Goal: Transaction & Acquisition: Purchase product/service

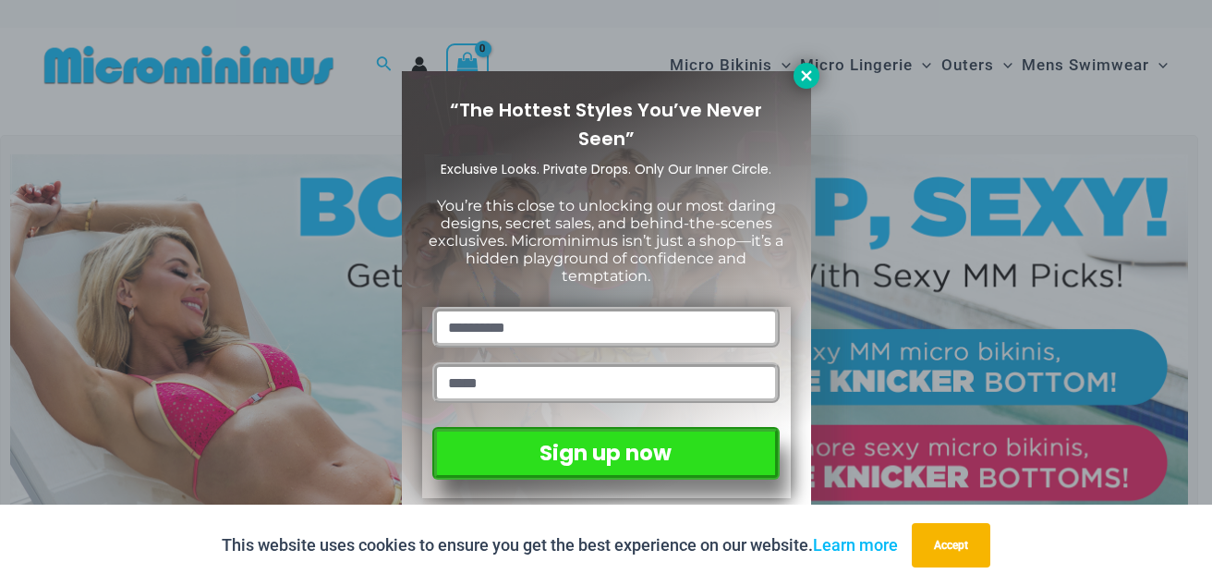
click at [803, 70] on icon at bounding box center [806, 75] width 17 height 17
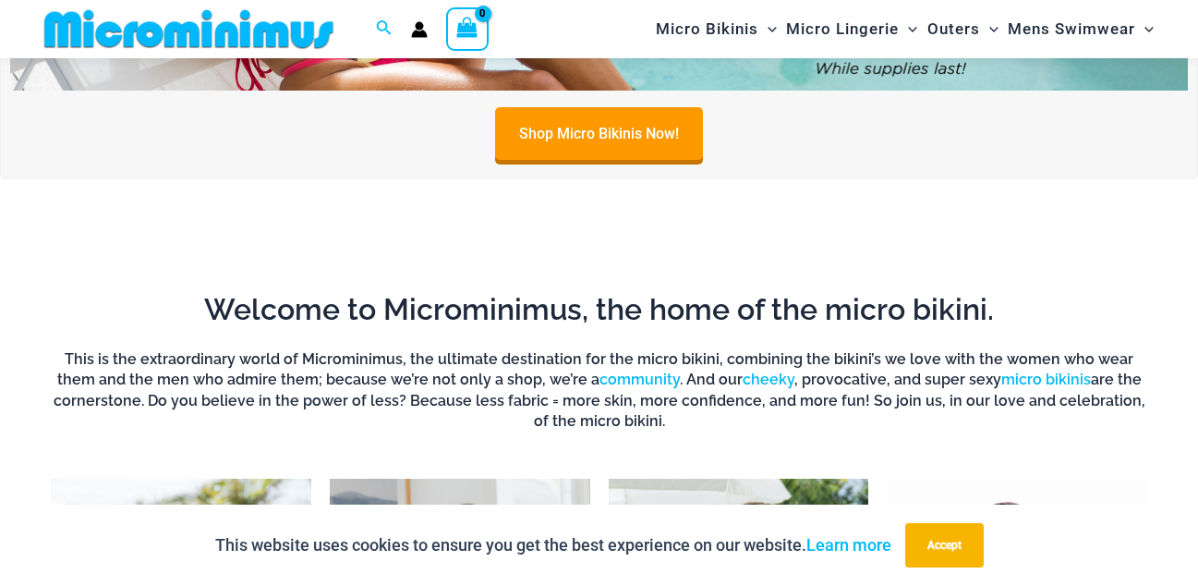
scroll to position [476, 0]
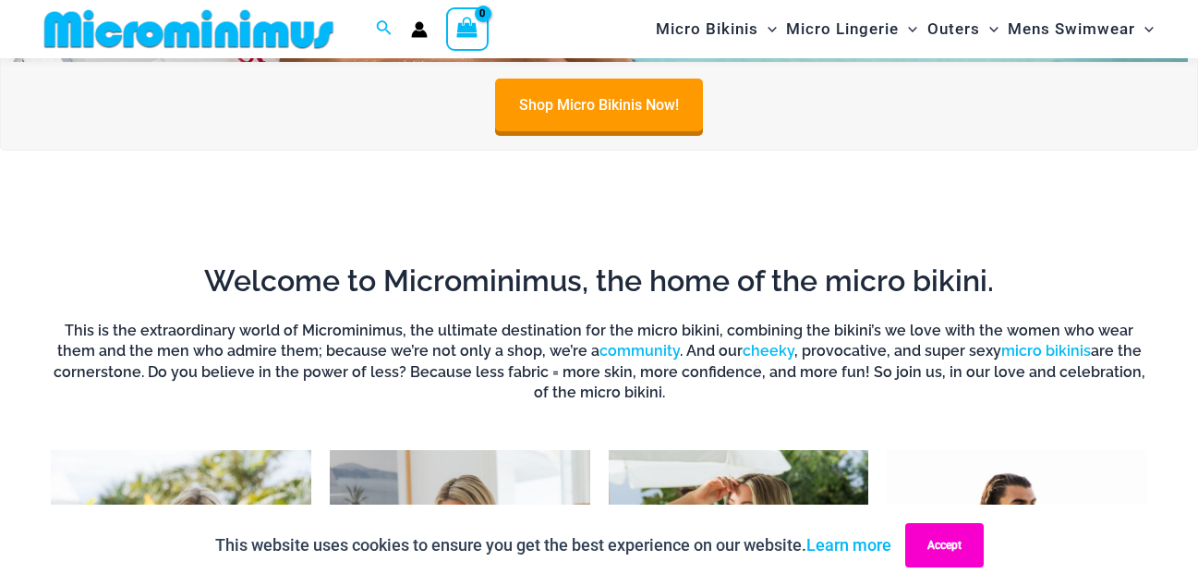
click at [939, 552] on button "Accept" at bounding box center [944, 545] width 79 height 44
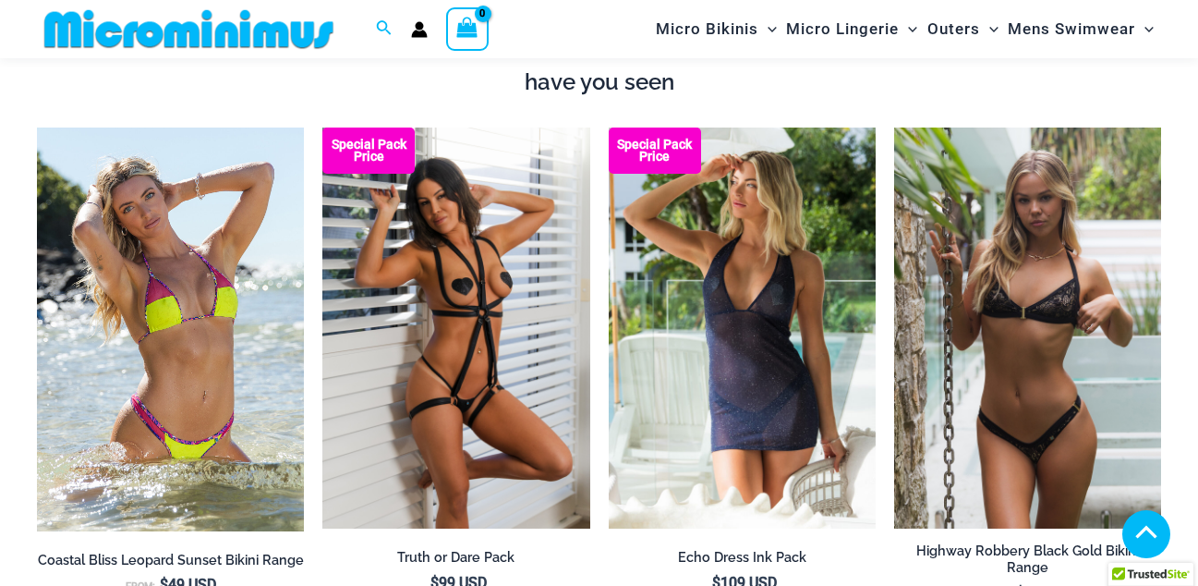
scroll to position [1462, 0]
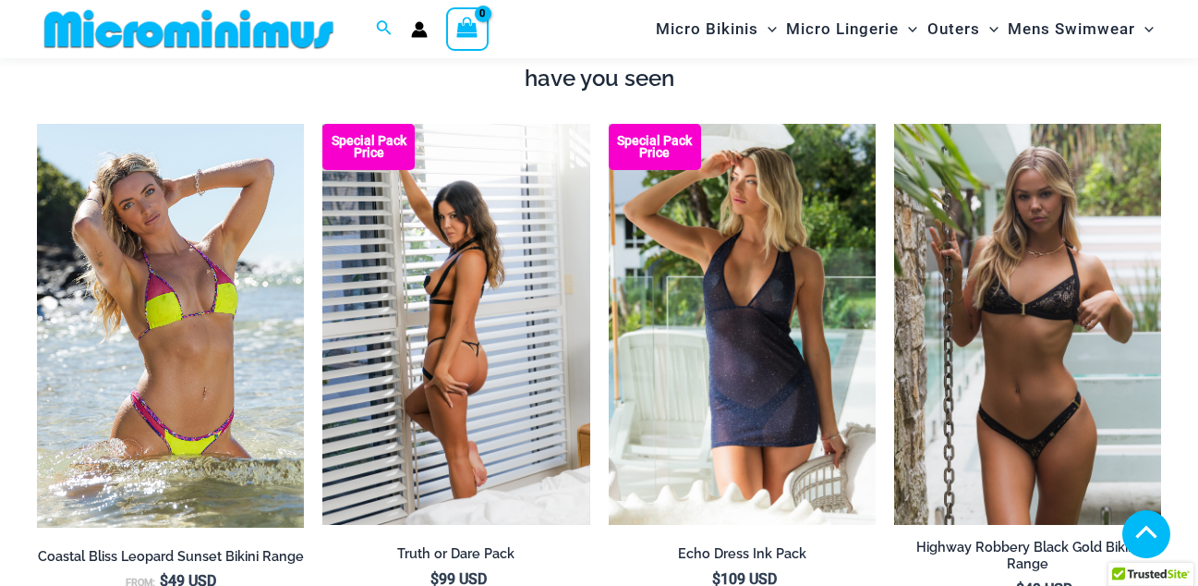
click at [492, 347] on img at bounding box center [455, 324] width 267 height 401
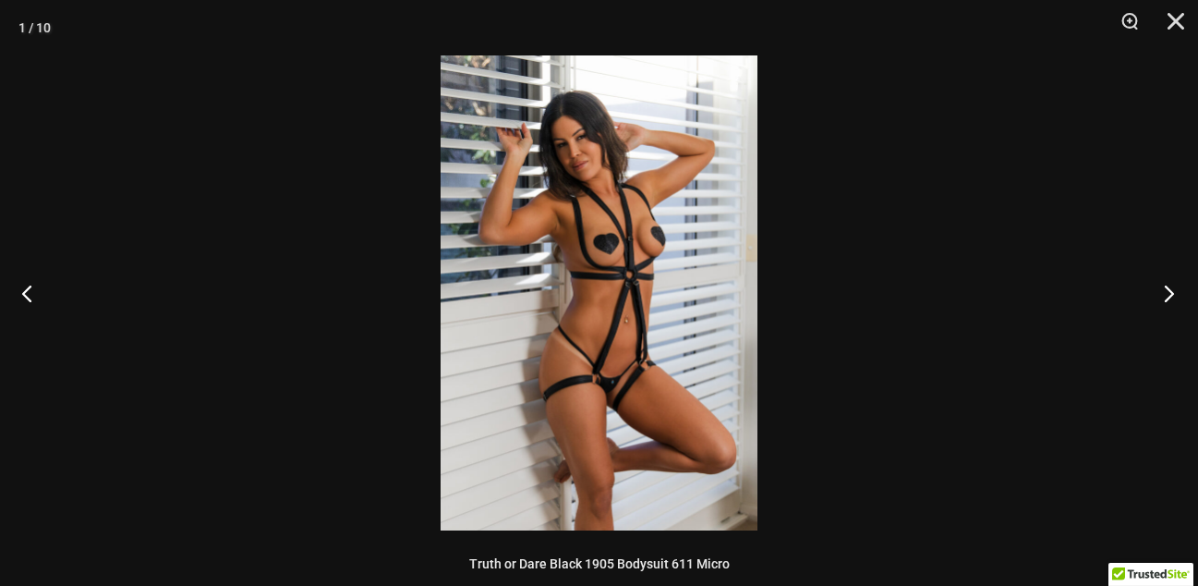
click at [1170, 289] on button "Next" at bounding box center [1163, 293] width 69 height 92
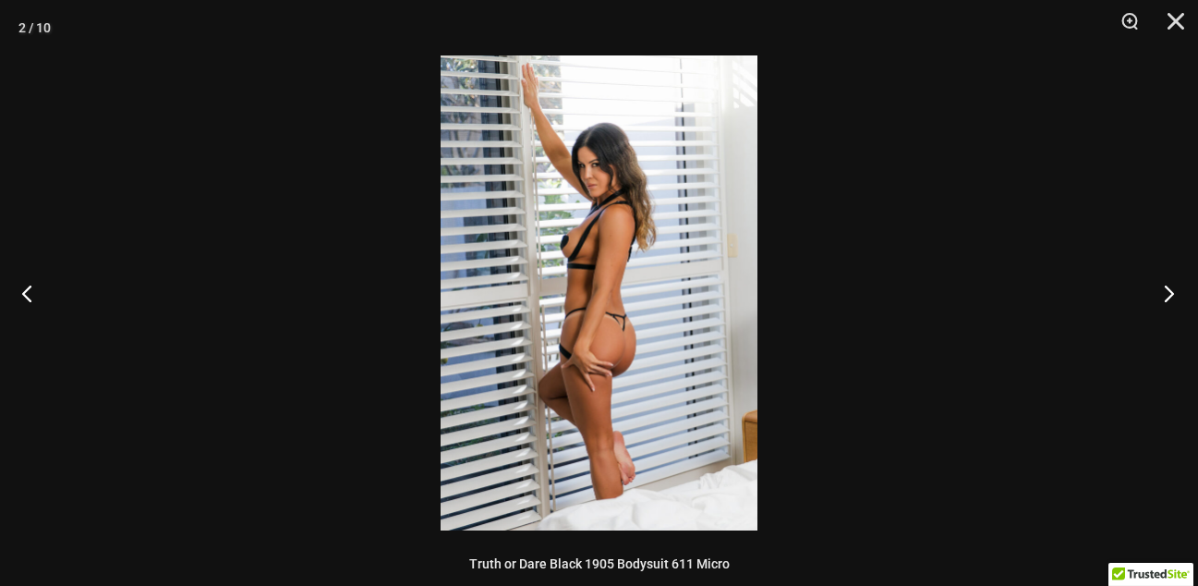
click at [1170, 289] on button "Next" at bounding box center [1163, 293] width 69 height 92
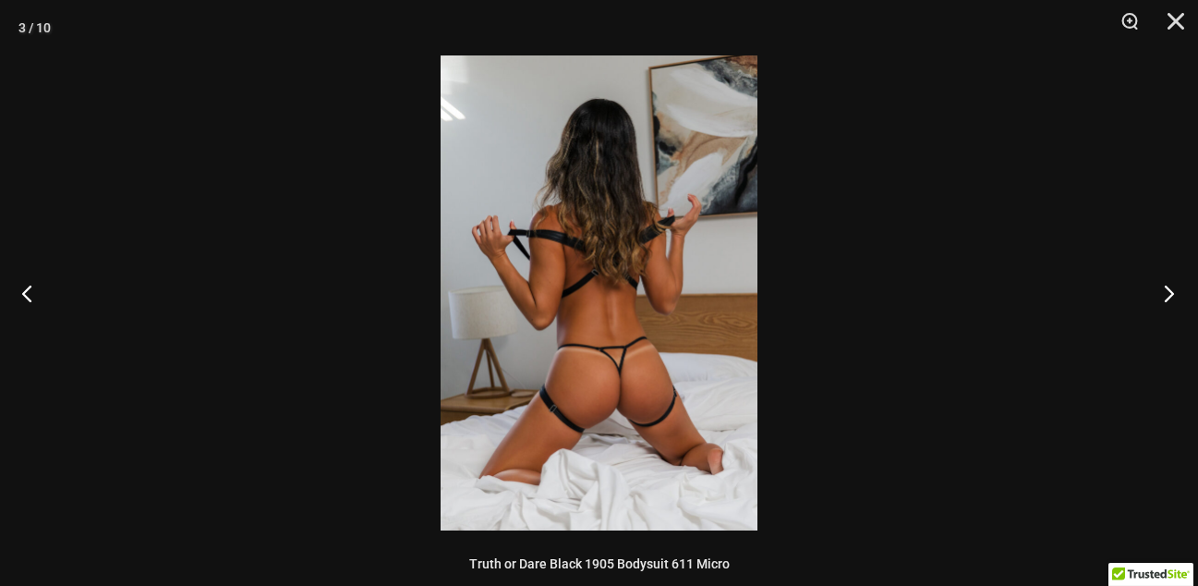
click at [1170, 289] on button "Next" at bounding box center [1163, 293] width 69 height 92
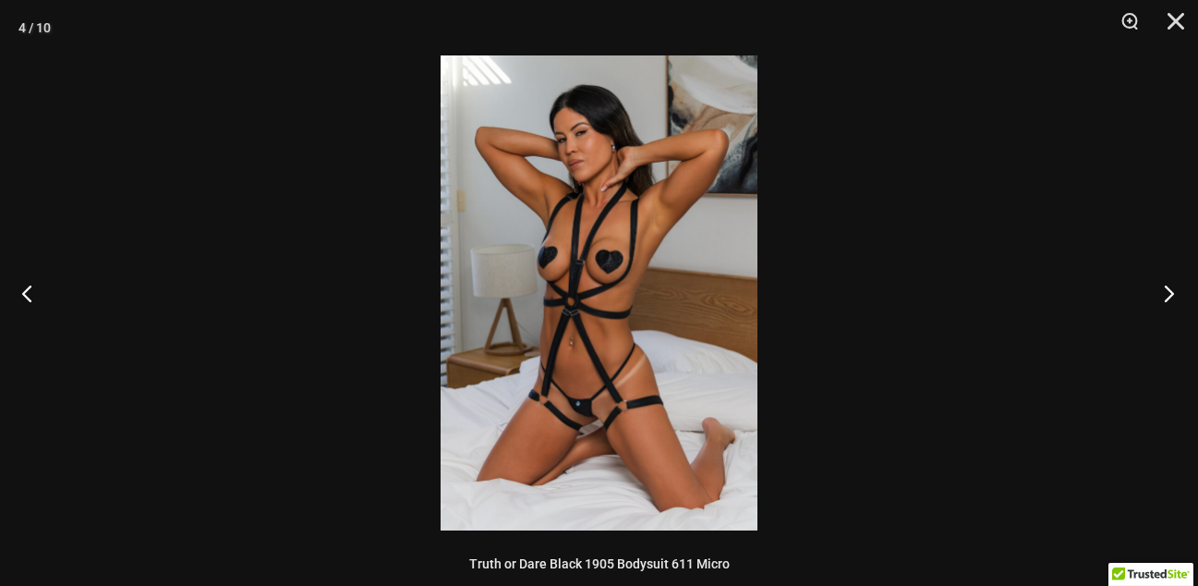
click at [1170, 289] on button "Next" at bounding box center [1163, 293] width 69 height 92
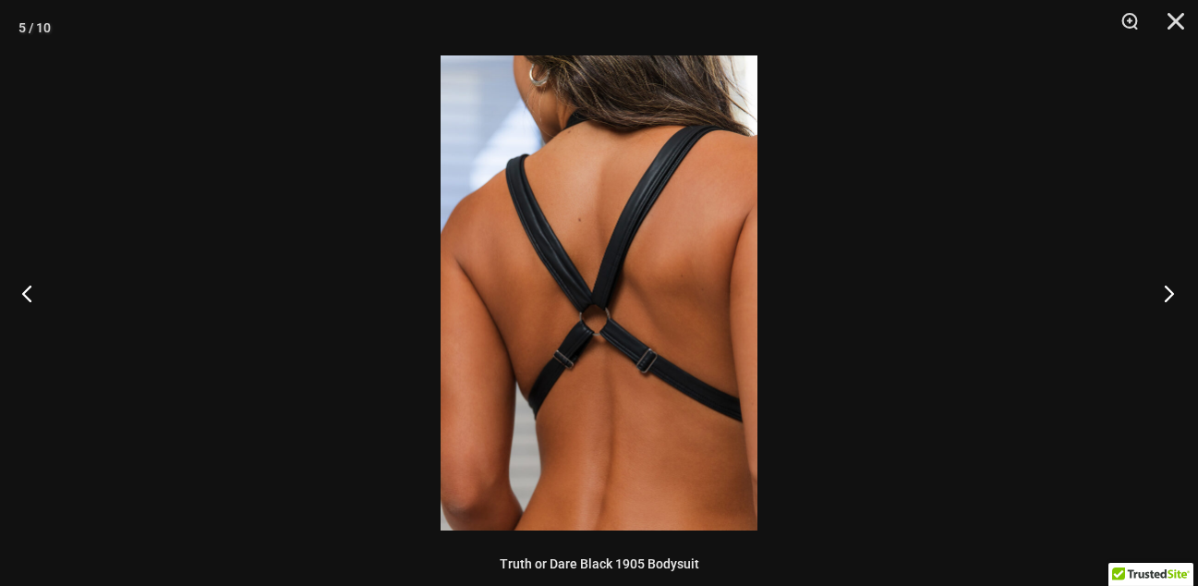
click at [1170, 289] on button "Next" at bounding box center [1163, 293] width 69 height 92
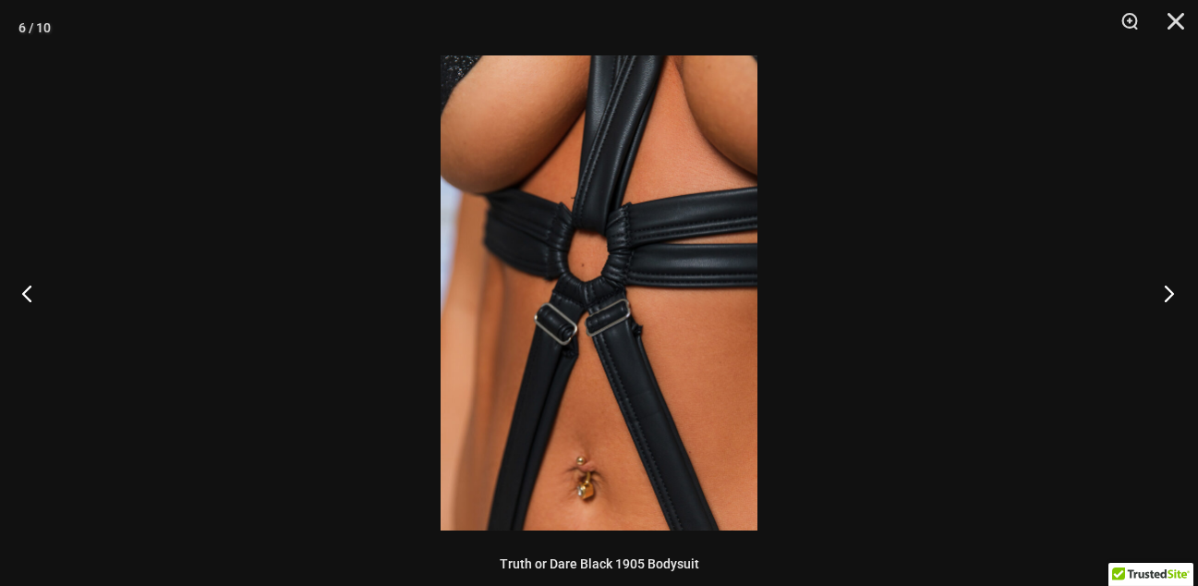
click at [1170, 289] on button "Next" at bounding box center [1163, 293] width 69 height 92
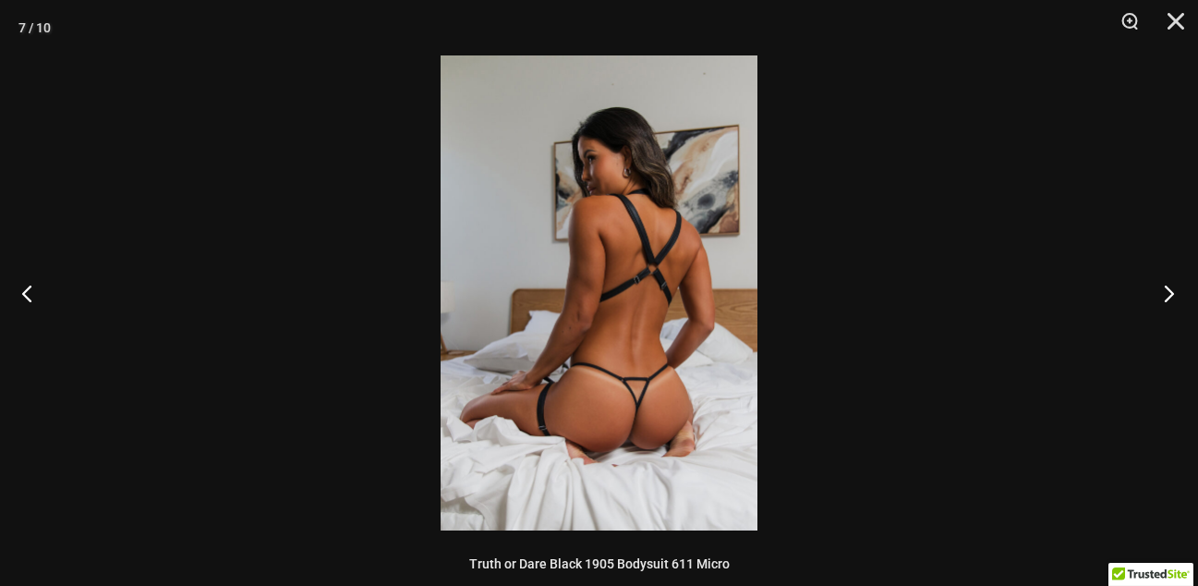
click at [1170, 289] on button "Next" at bounding box center [1163, 293] width 69 height 92
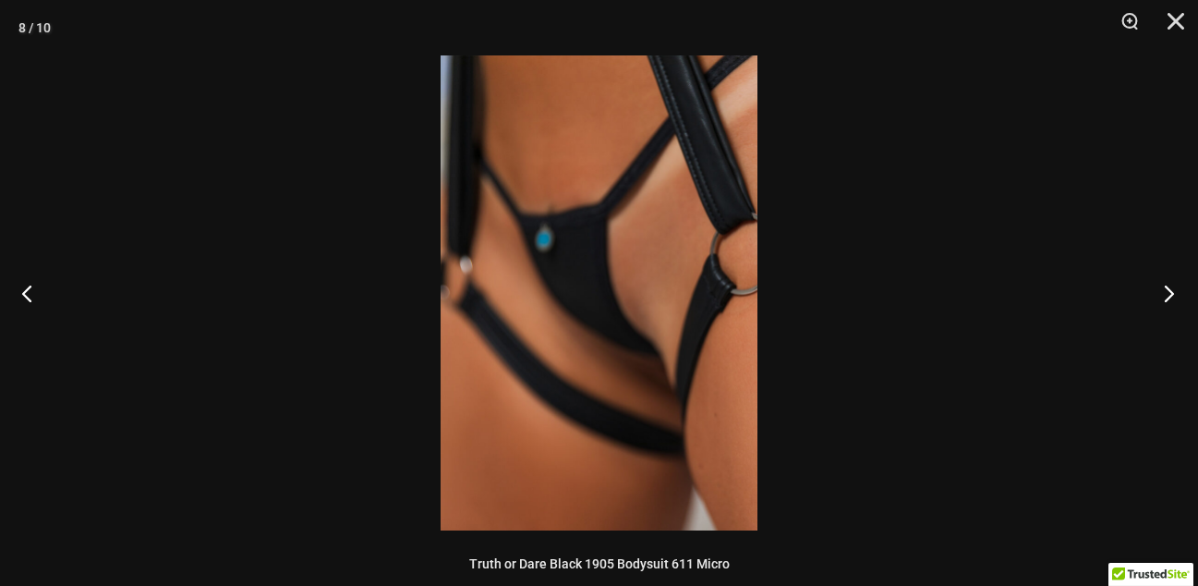
click at [1170, 289] on button "Next" at bounding box center [1163, 293] width 69 height 92
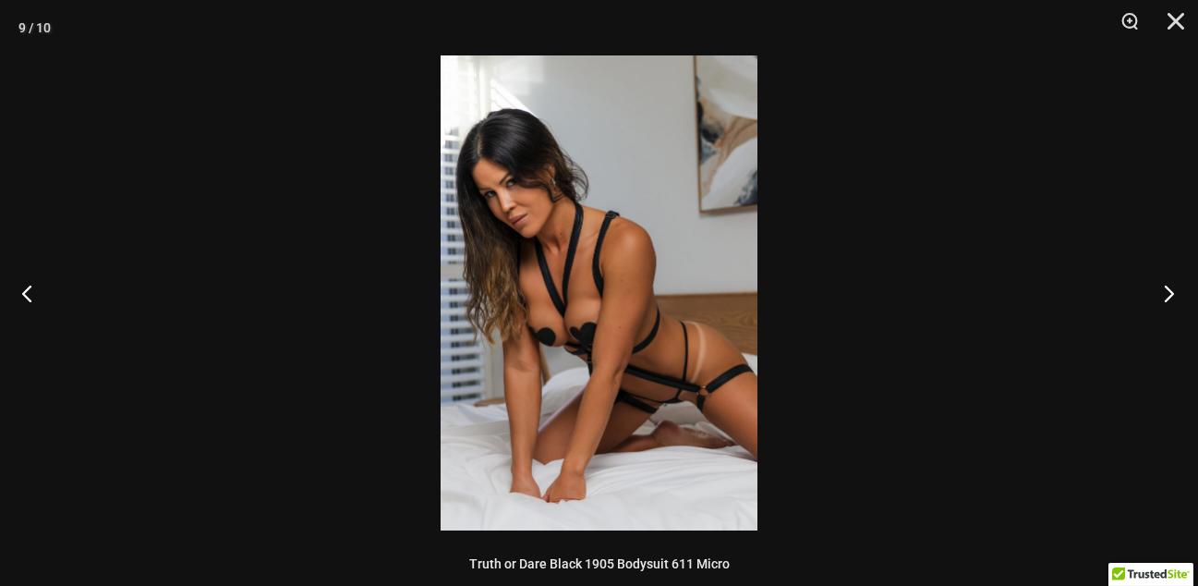
click at [1170, 289] on button "Next" at bounding box center [1163, 293] width 69 height 92
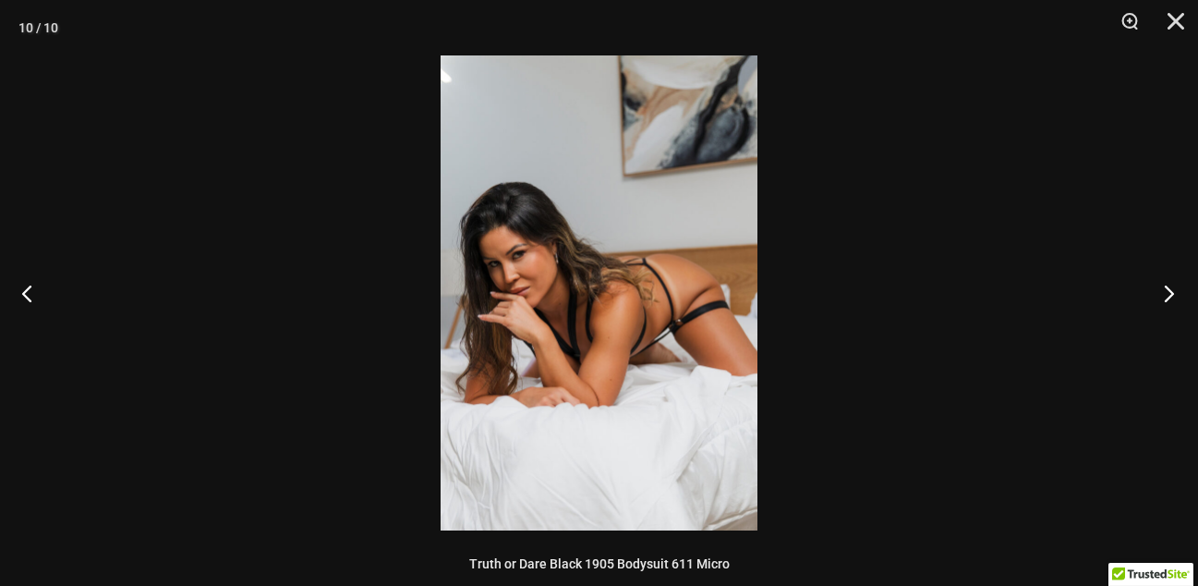
click at [1170, 289] on button "Next" at bounding box center [1163, 293] width 69 height 92
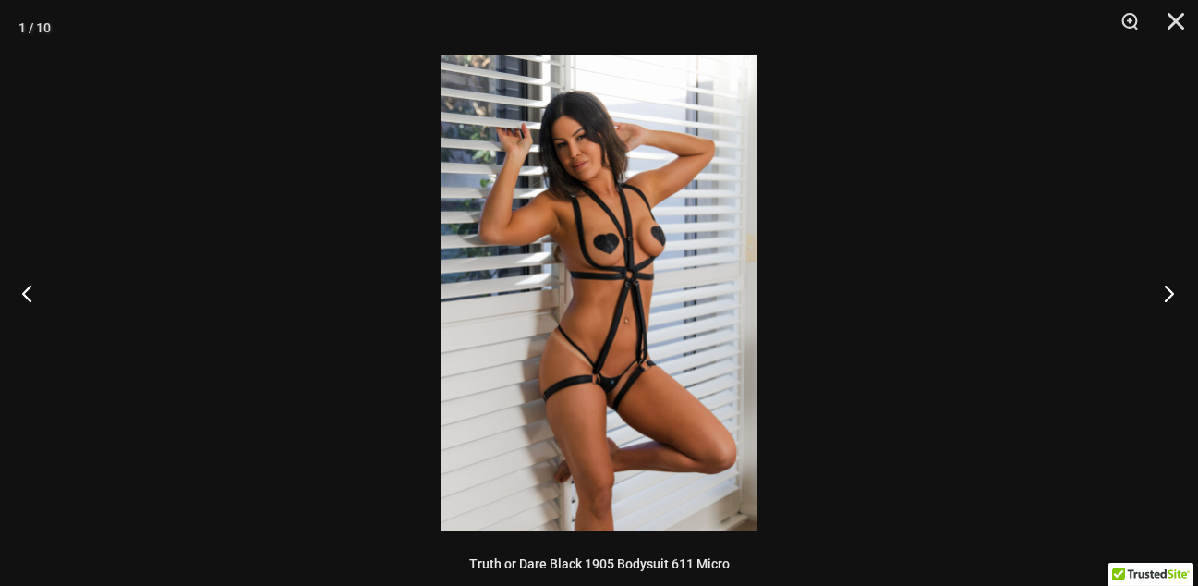
click at [1170, 289] on button "Next" at bounding box center [1163, 293] width 69 height 92
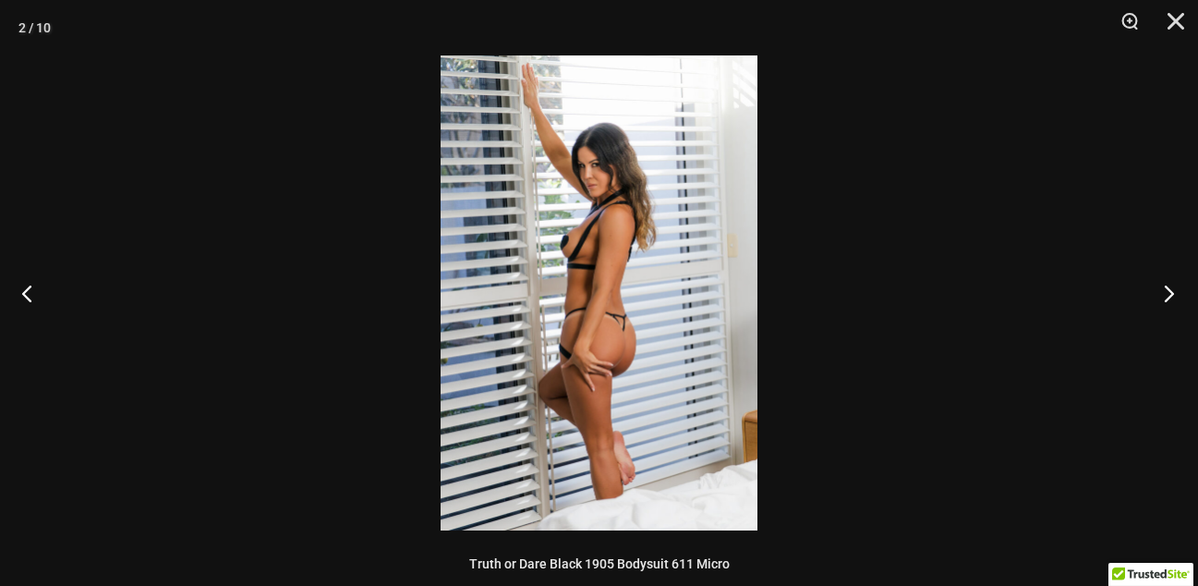
click at [1170, 289] on button "Next" at bounding box center [1163, 293] width 69 height 92
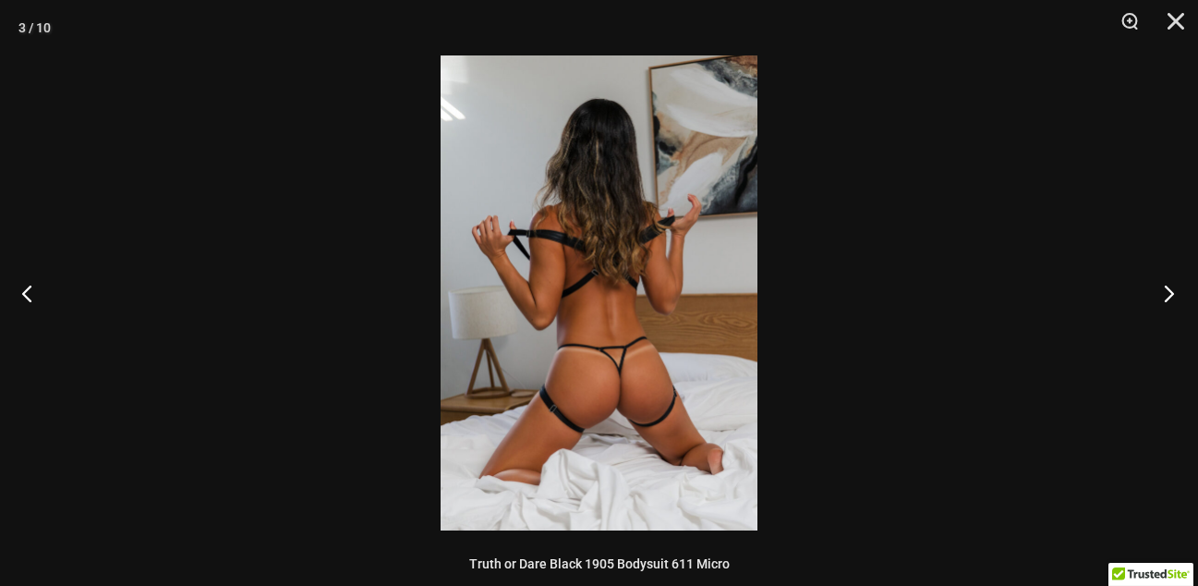
click at [1170, 289] on button "Next" at bounding box center [1163, 293] width 69 height 92
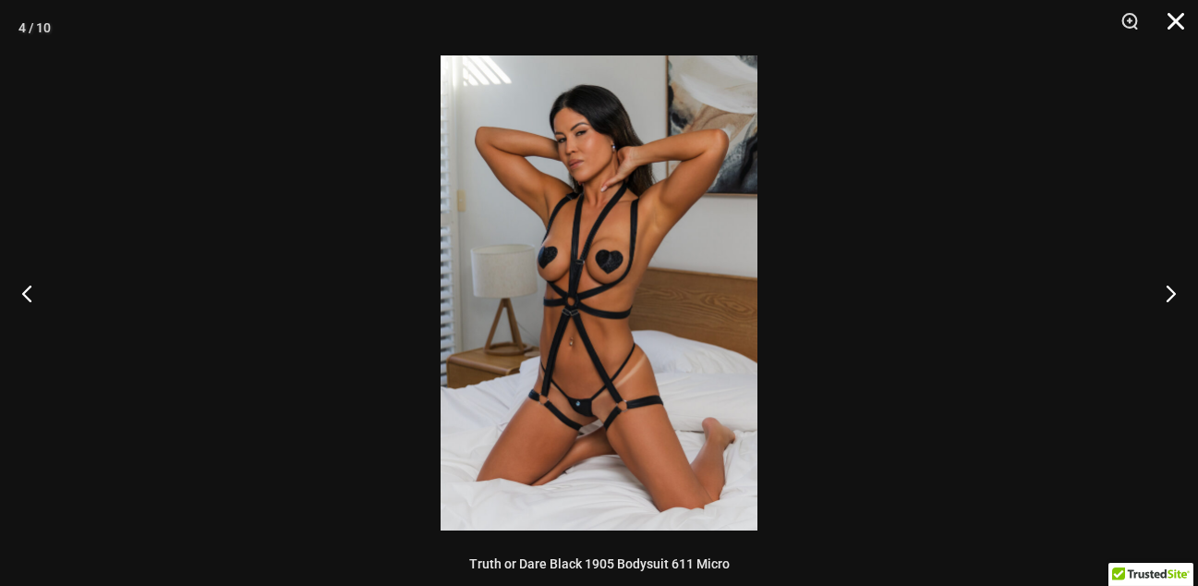
click at [1178, 28] on button "Close" at bounding box center [1170, 27] width 46 height 55
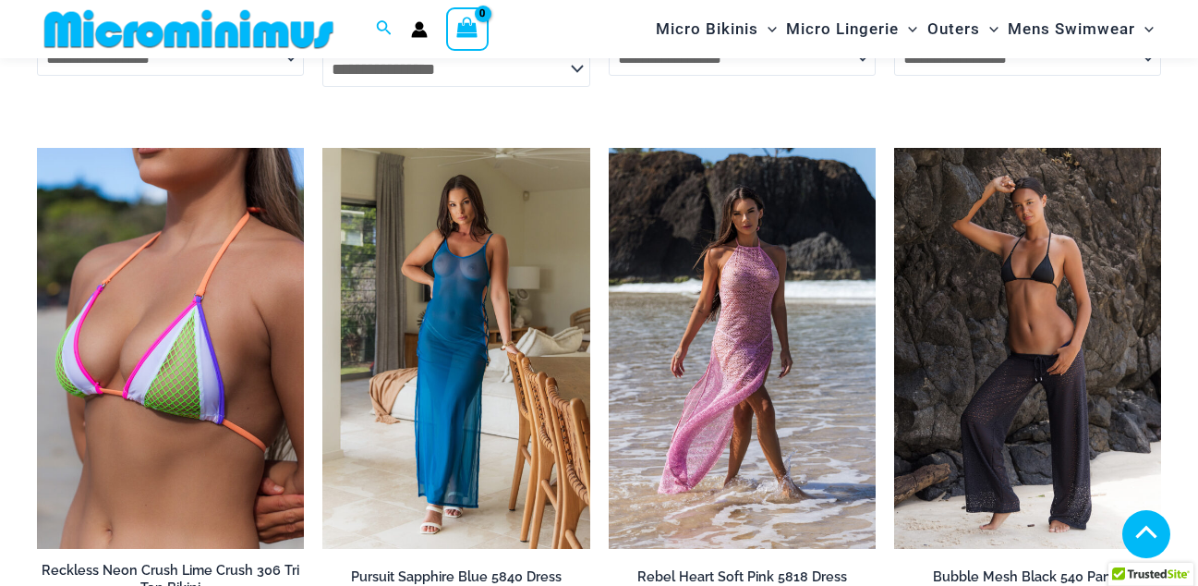
scroll to position [5330, 0]
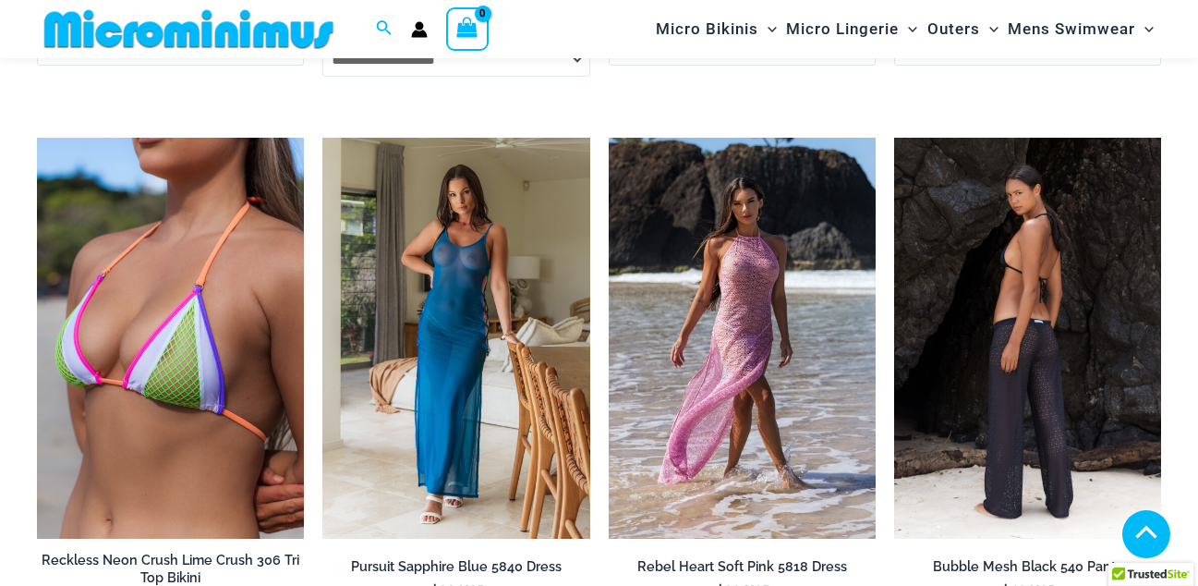
click at [1038, 251] on img at bounding box center [1027, 338] width 267 height 401
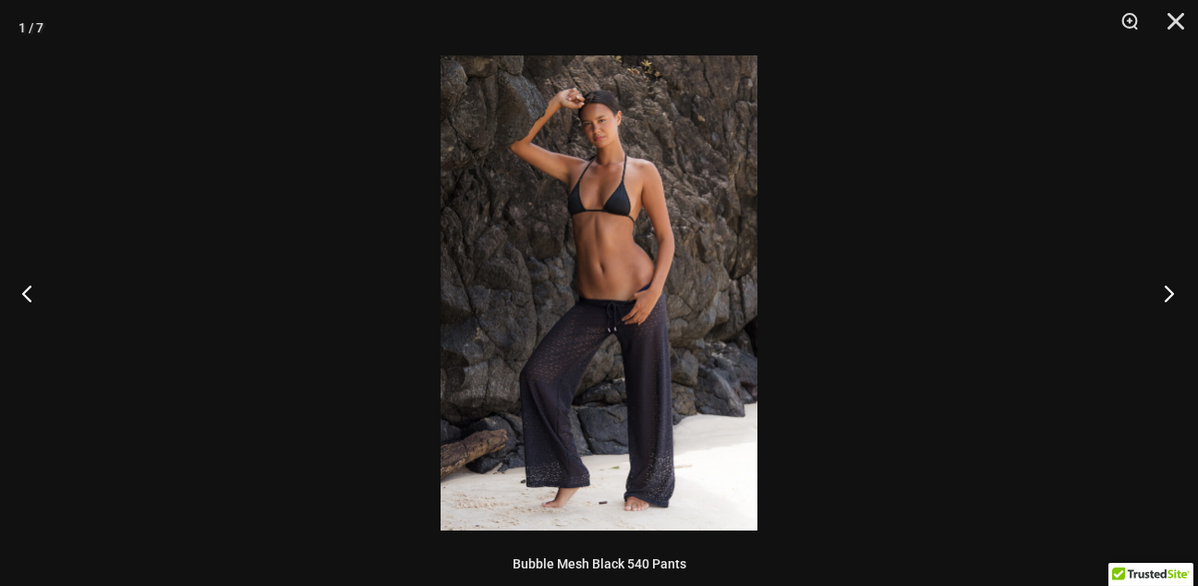
click at [1169, 287] on button "Next" at bounding box center [1163, 293] width 69 height 92
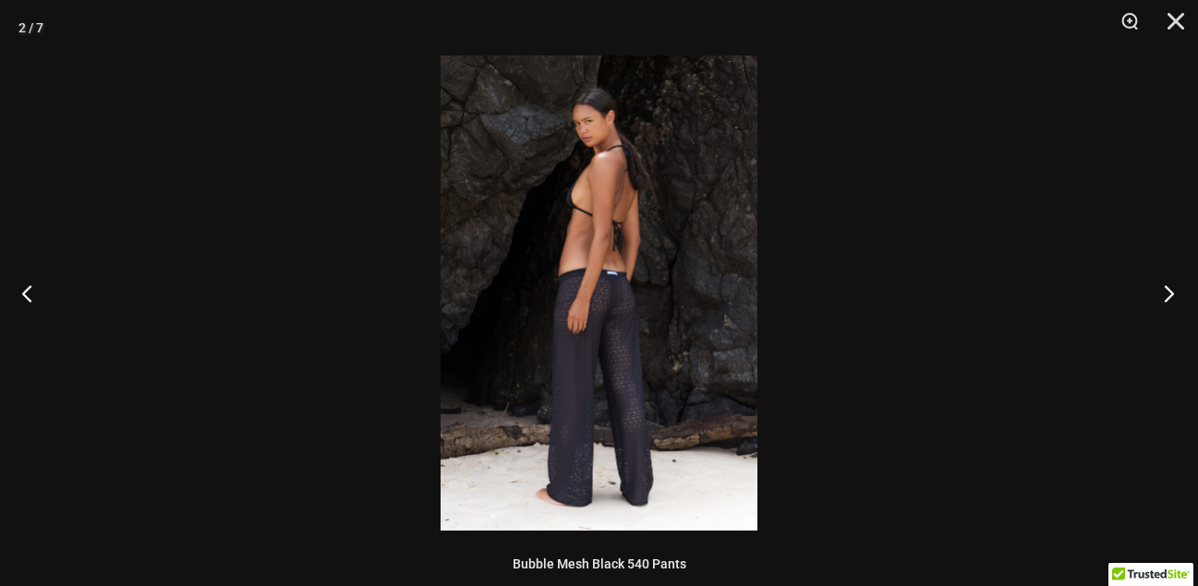
click at [1169, 287] on button "Next" at bounding box center [1163, 293] width 69 height 92
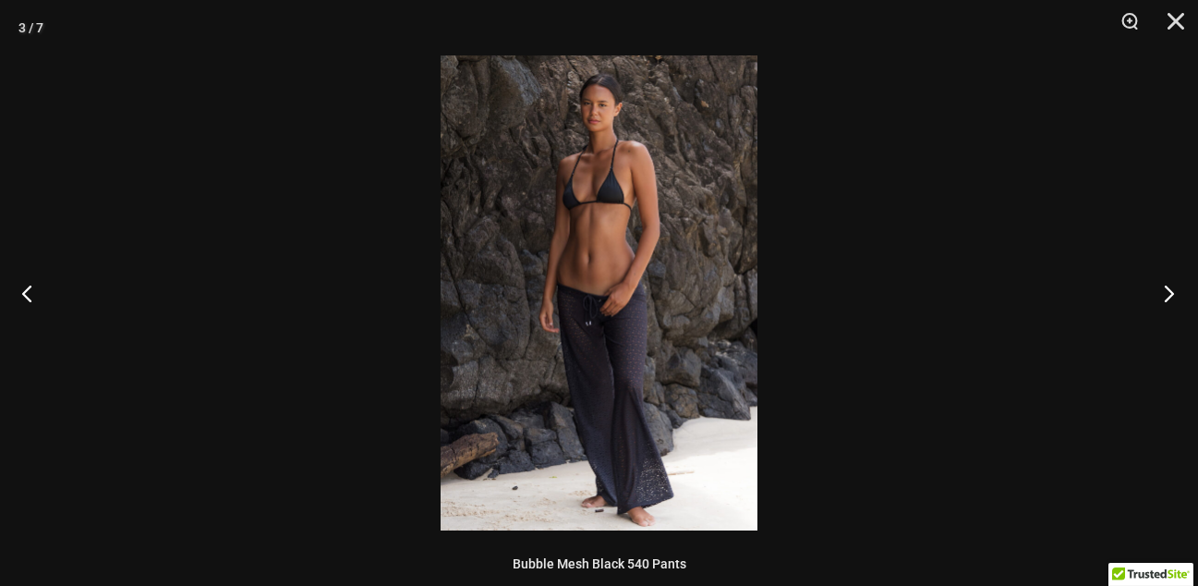
click at [1169, 287] on button "Next" at bounding box center [1163, 293] width 69 height 92
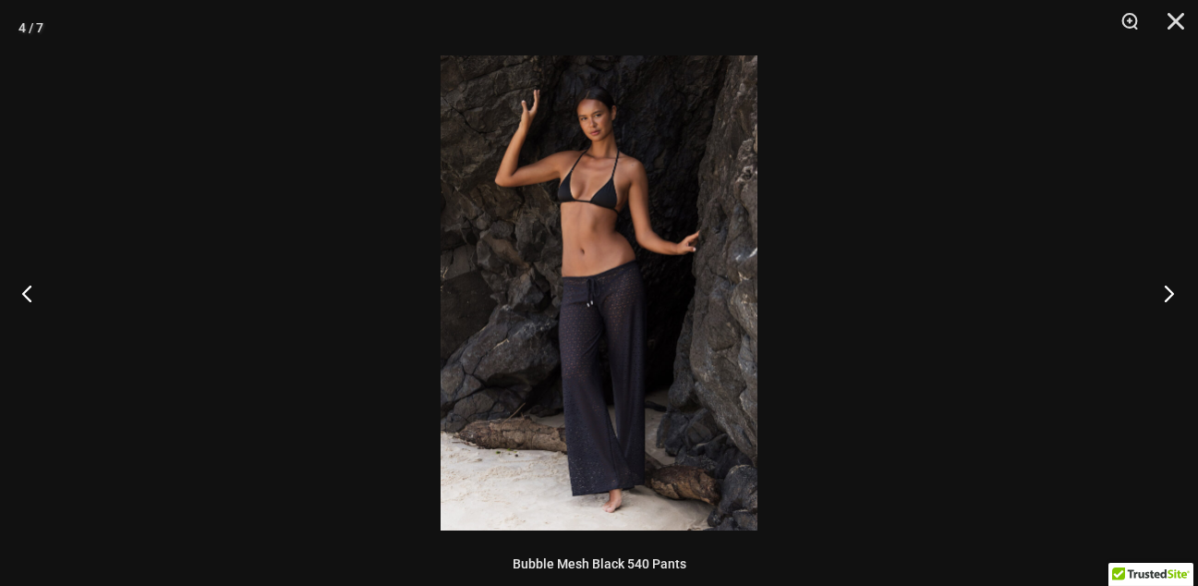
click at [1169, 287] on button "Next" at bounding box center [1163, 293] width 69 height 92
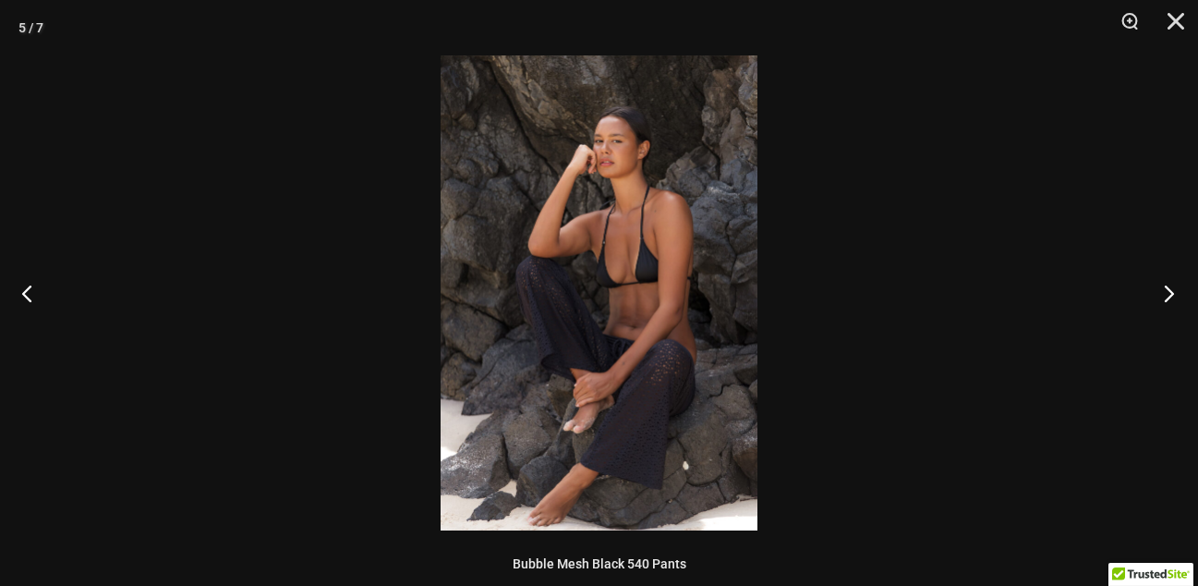
click at [1169, 287] on button "Next" at bounding box center [1163, 293] width 69 height 92
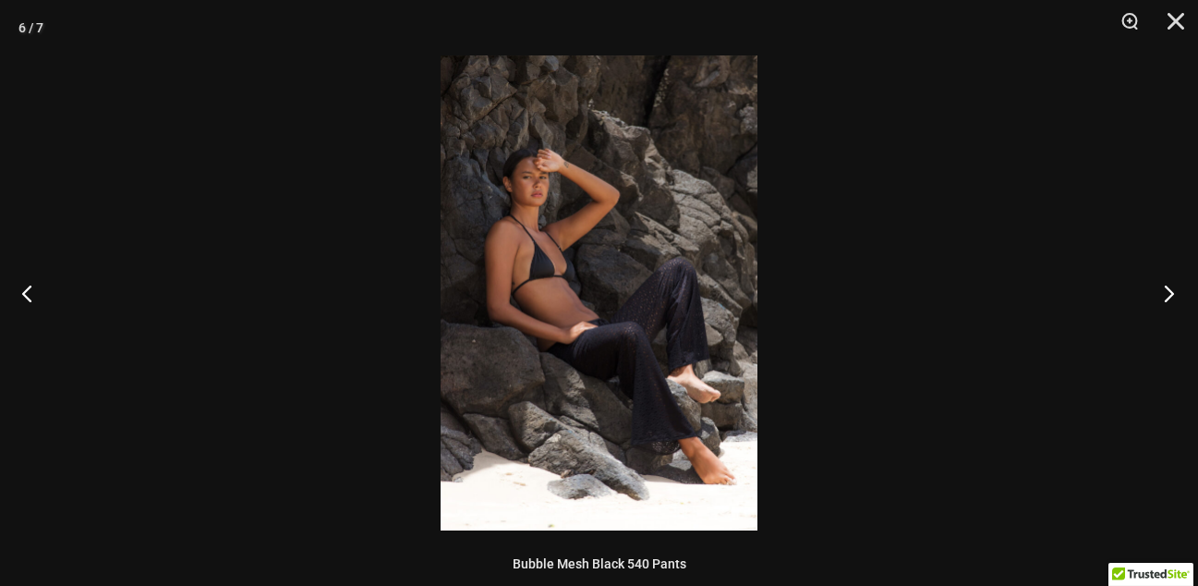
click at [1169, 287] on button "Next" at bounding box center [1163, 293] width 69 height 92
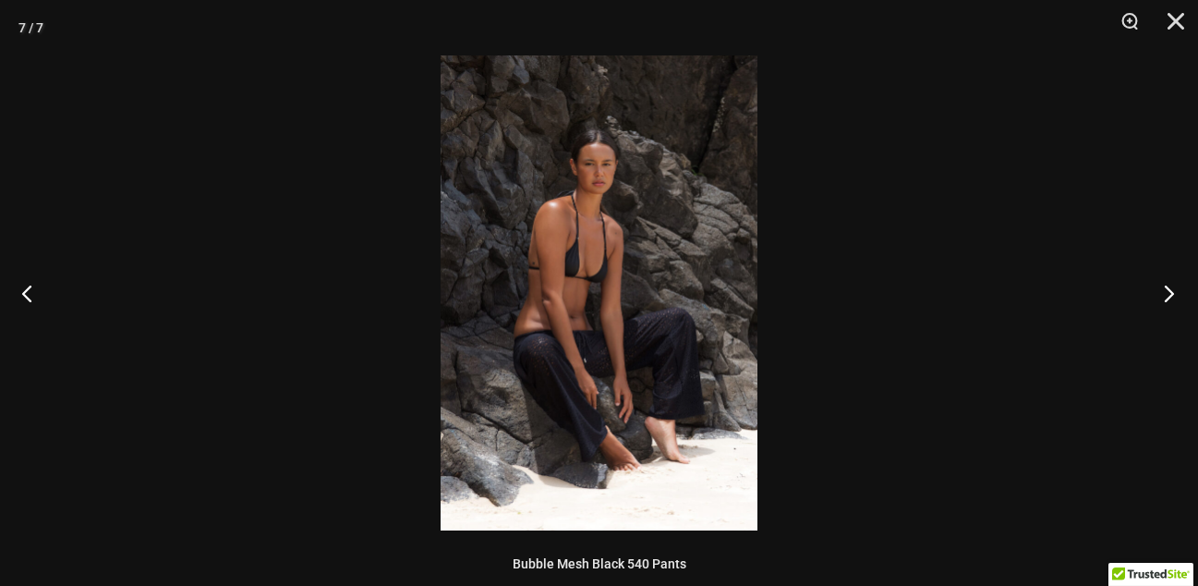
click at [1169, 287] on button "Next" at bounding box center [1163, 293] width 69 height 92
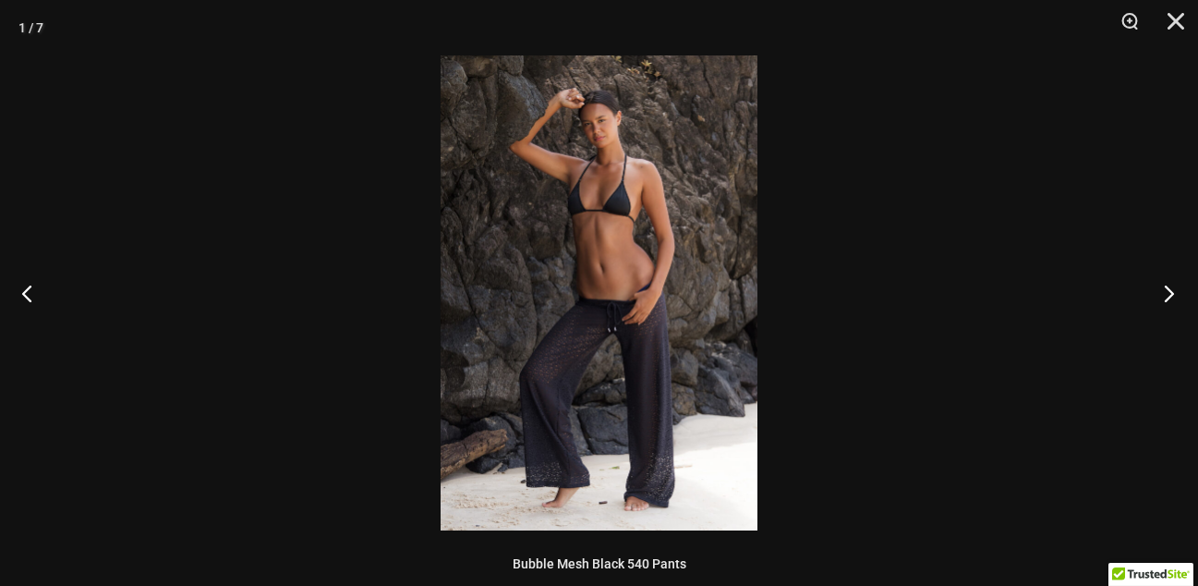
click at [1169, 287] on button "Next" at bounding box center [1163, 293] width 69 height 92
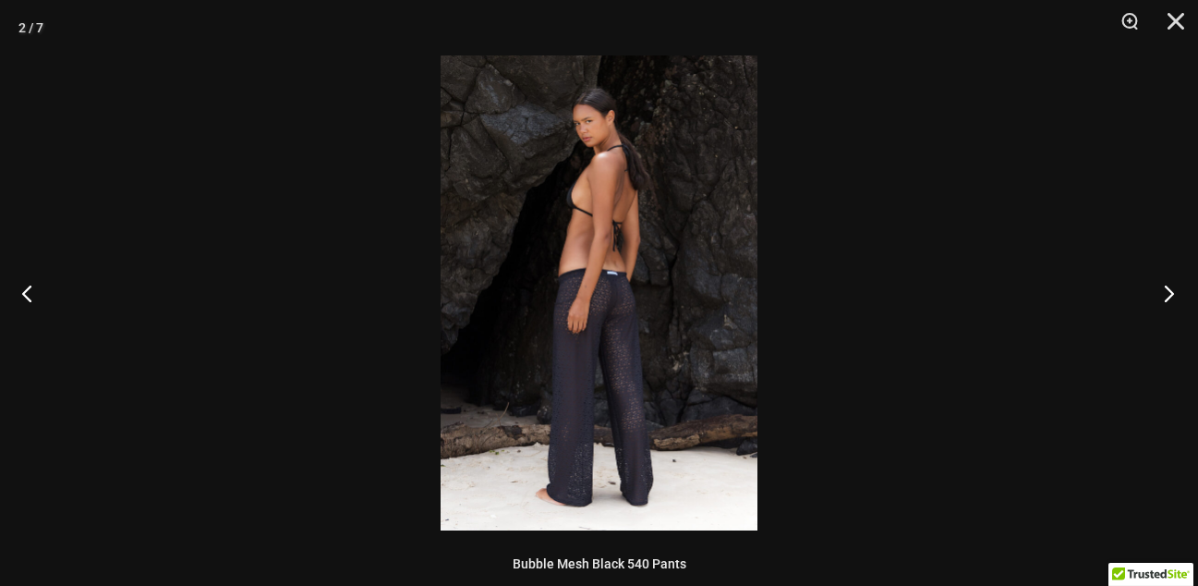
click at [1169, 287] on button "Next" at bounding box center [1163, 293] width 69 height 92
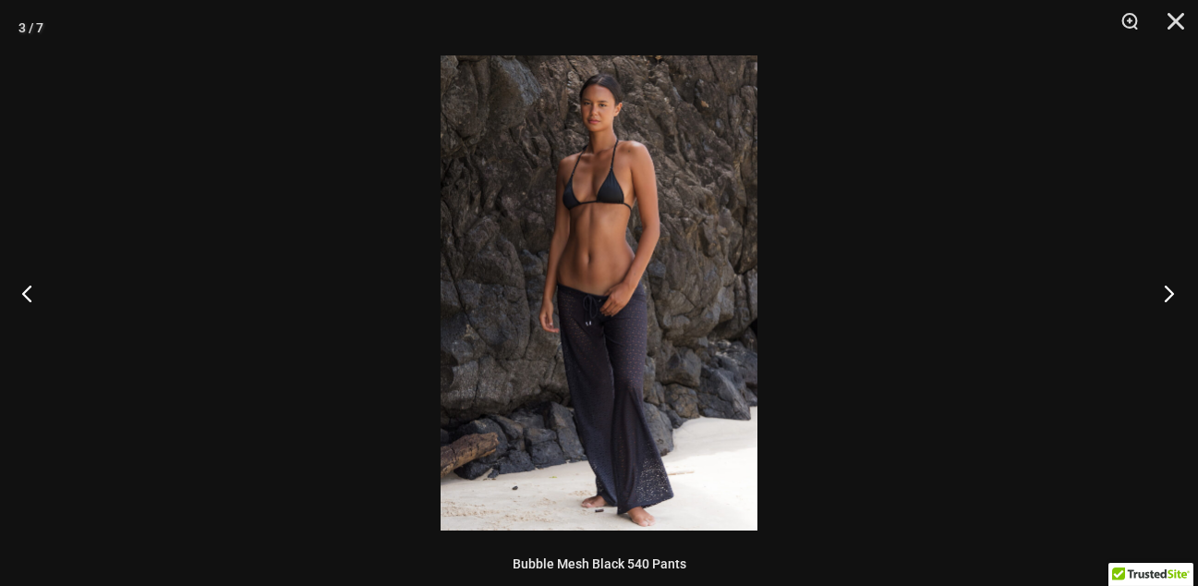
click at [1169, 287] on button "Next" at bounding box center [1163, 293] width 69 height 92
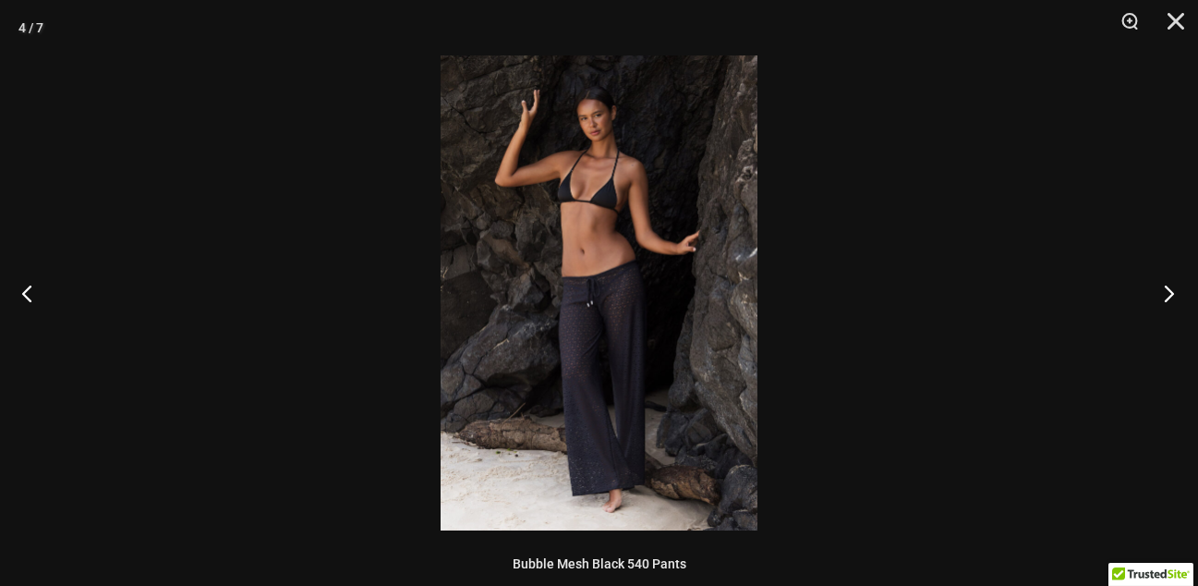
click at [1169, 287] on button "Next" at bounding box center [1163, 293] width 69 height 92
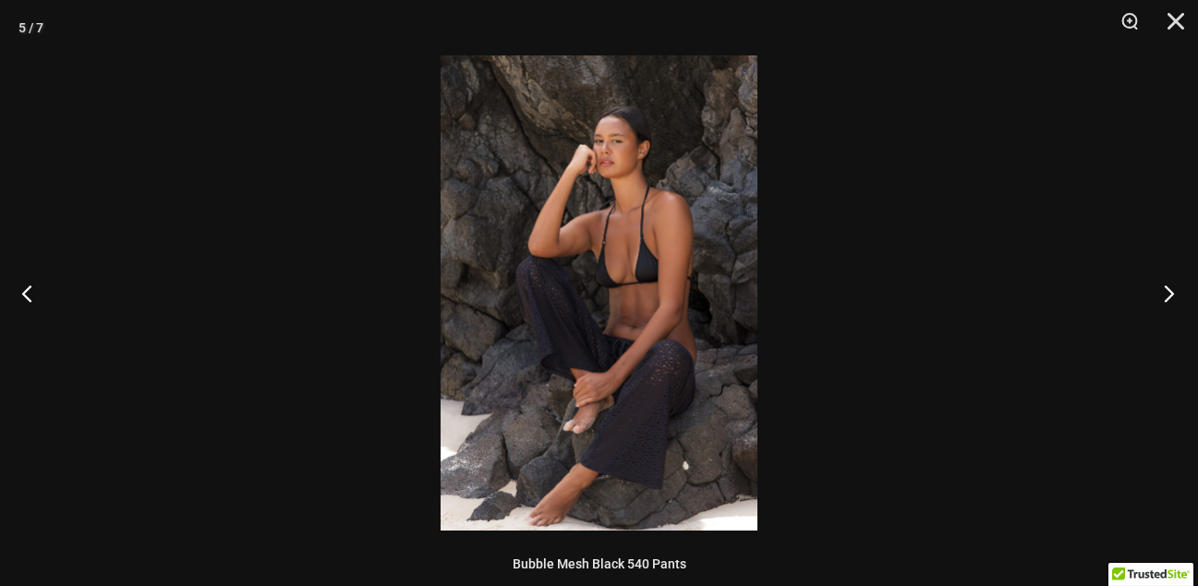
click at [1169, 287] on button "Next" at bounding box center [1163, 293] width 69 height 92
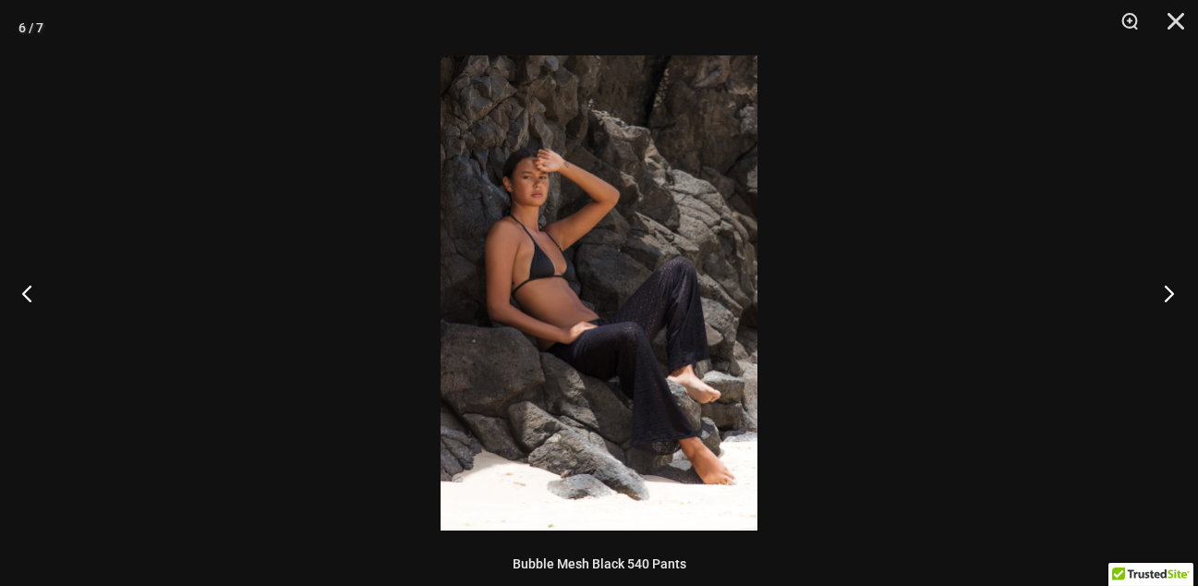
click at [1169, 287] on button "Next" at bounding box center [1163, 293] width 69 height 92
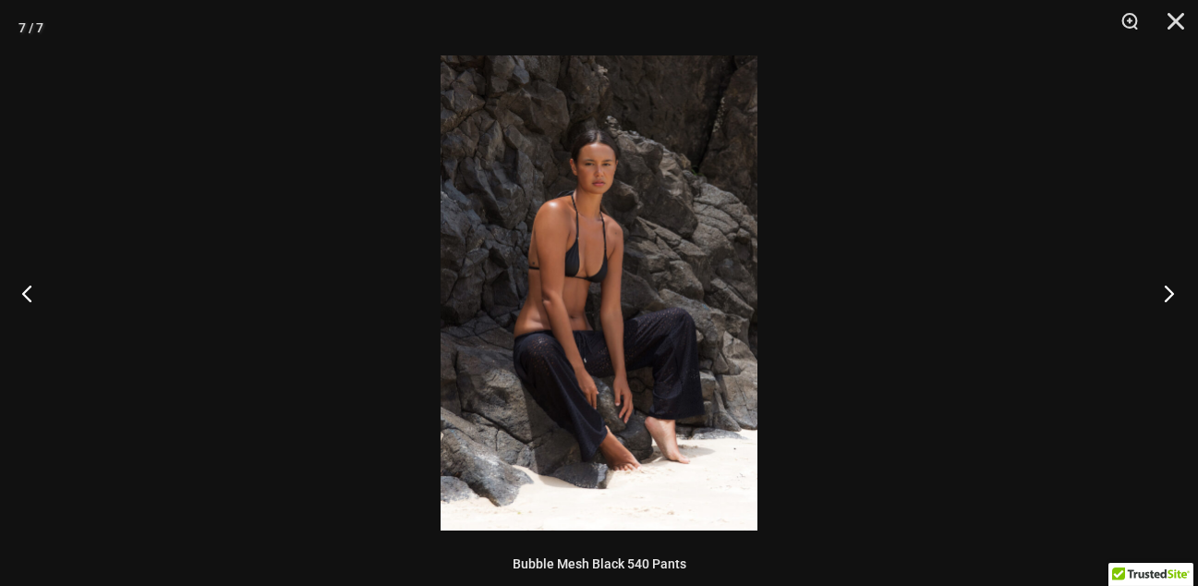
click at [1169, 287] on button "Next" at bounding box center [1163, 293] width 69 height 92
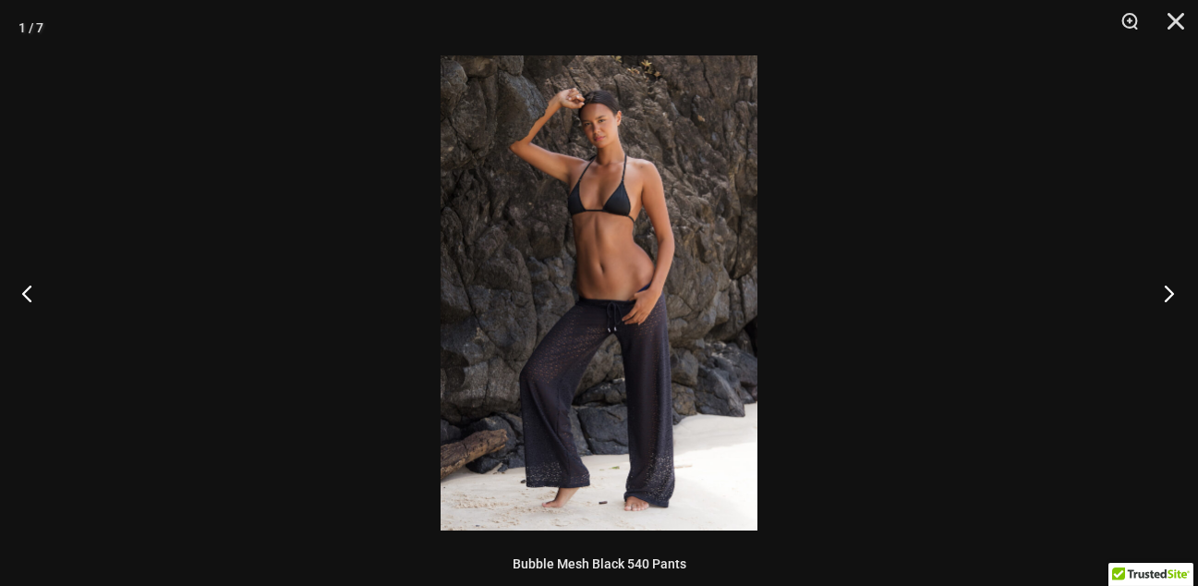
click at [1169, 287] on button "Next" at bounding box center [1163, 293] width 69 height 92
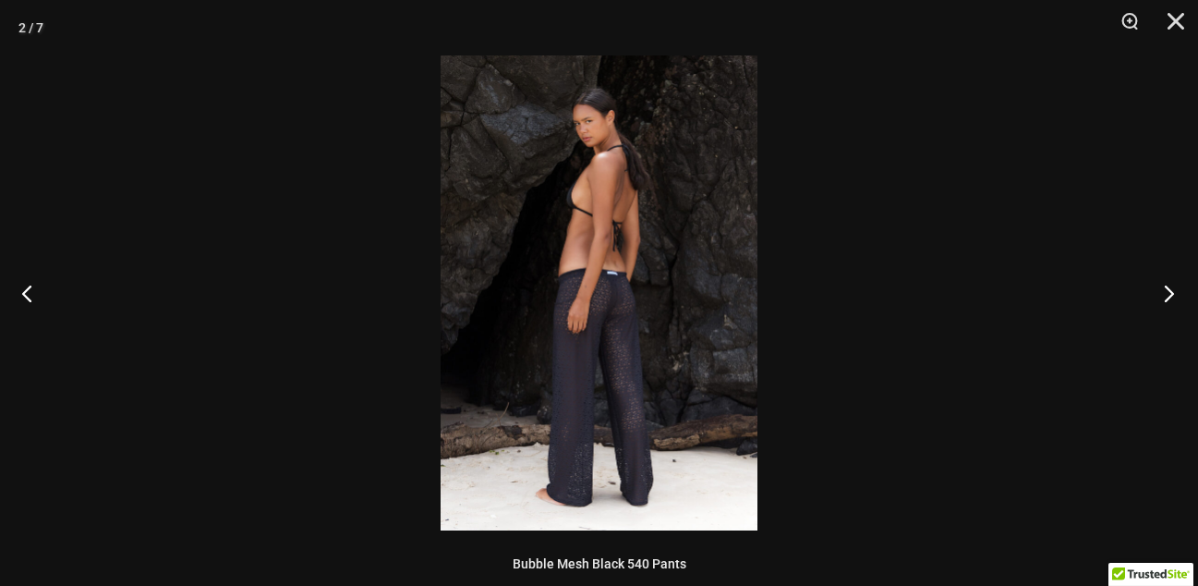
click at [1169, 287] on button "Next" at bounding box center [1163, 293] width 69 height 92
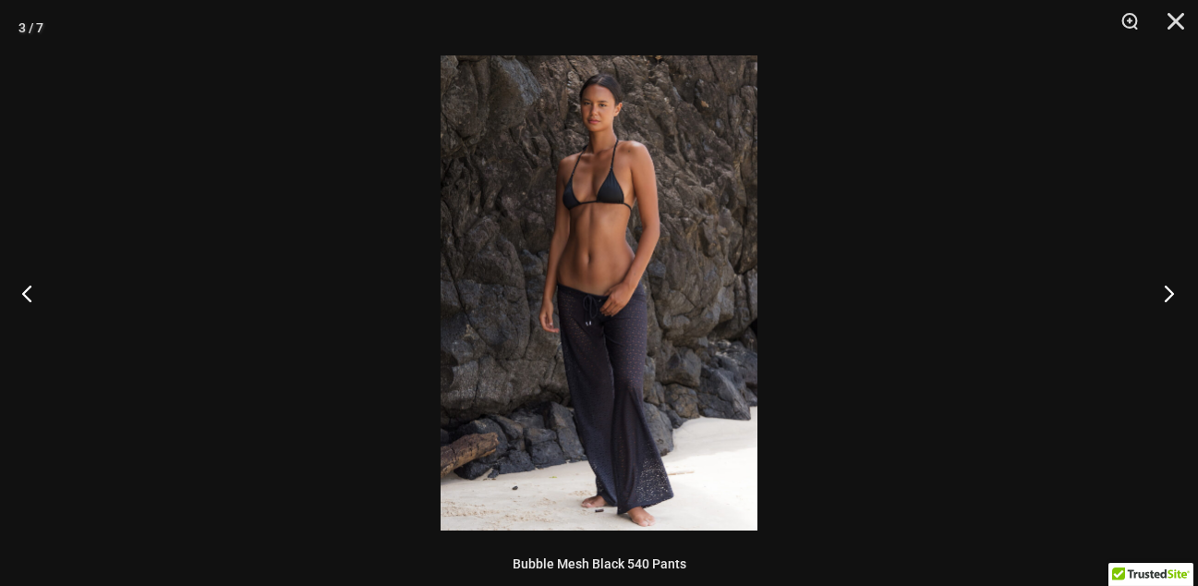
click at [1169, 287] on button "Next" at bounding box center [1163, 293] width 69 height 92
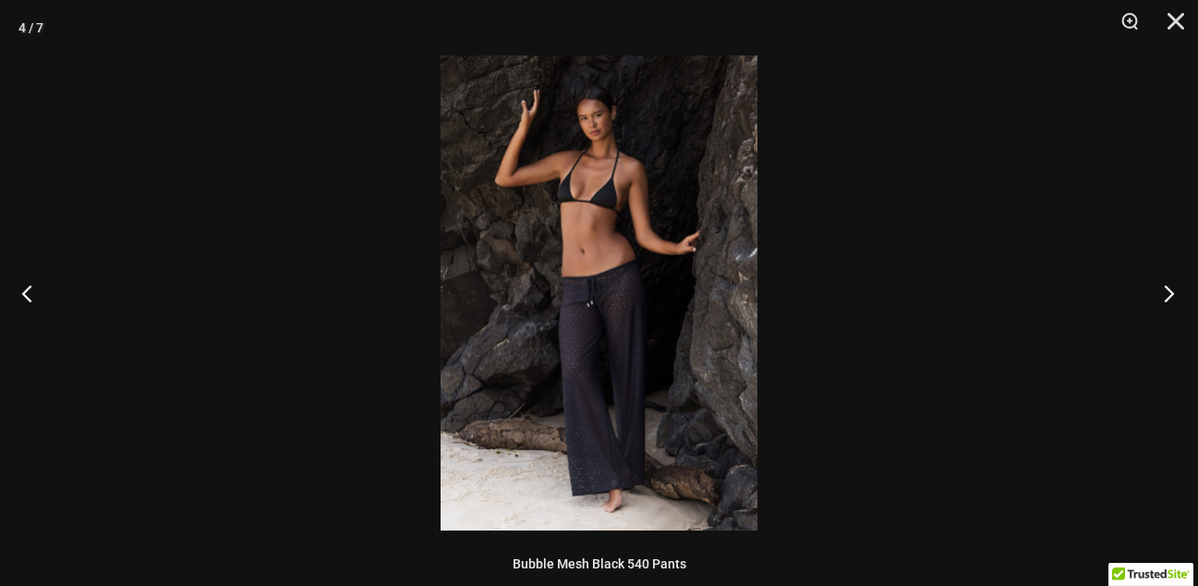
click at [1169, 287] on button "Next" at bounding box center [1163, 293] width 69 height 92
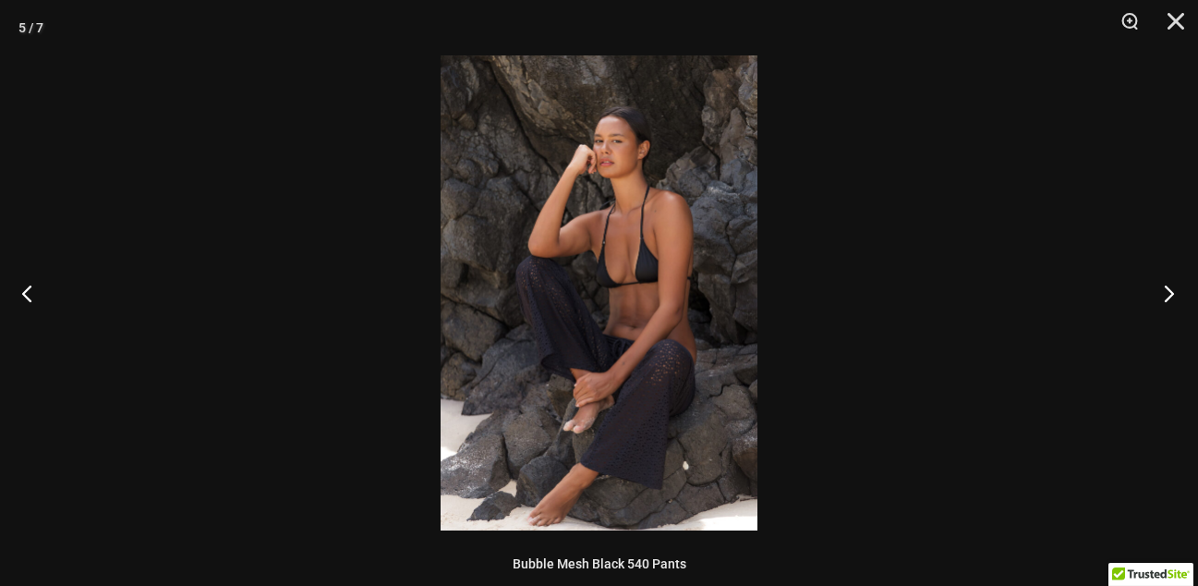
click at [1169, 287] on button "Next" at bounding box center [1163, 293] width 69 height 92
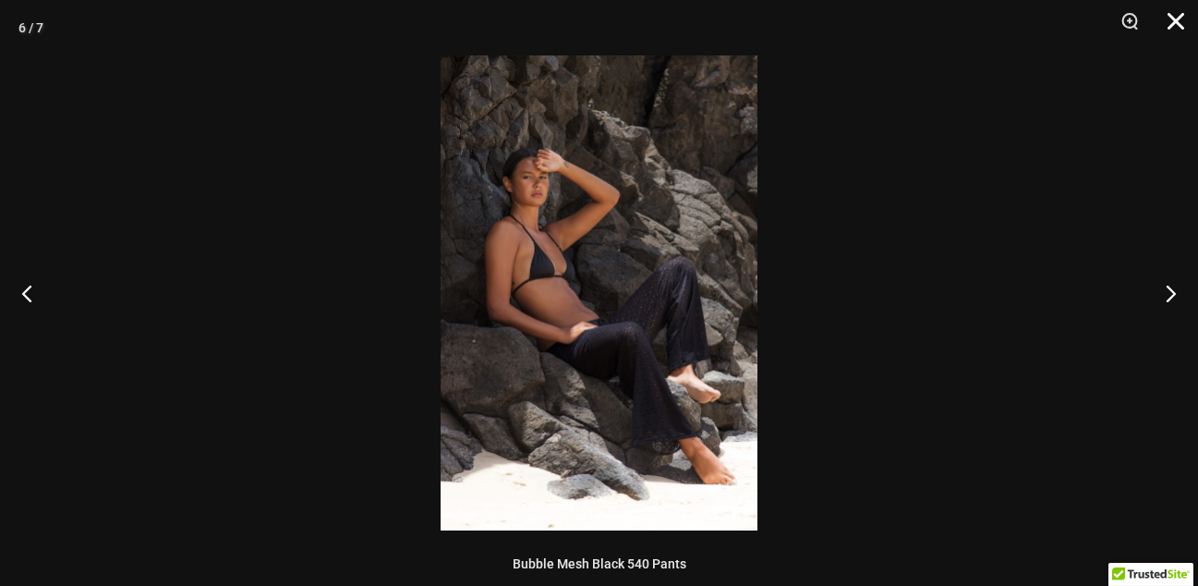
click at [1177, 29] on button "Close" at bounding box center [1170, 27] width 46 height 55
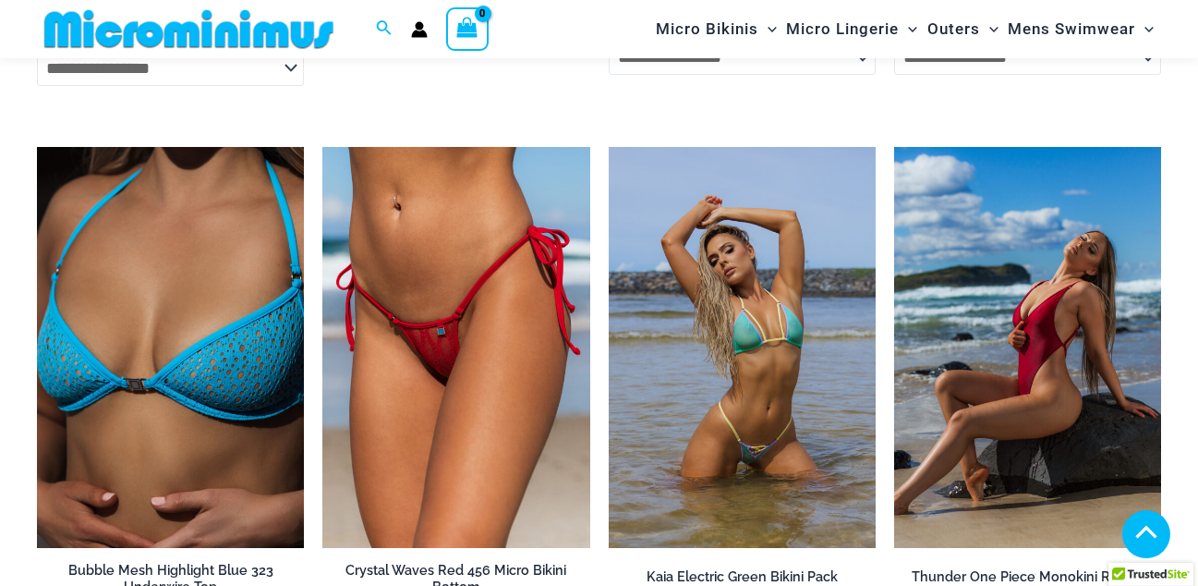
scroll to position [4221, 0]
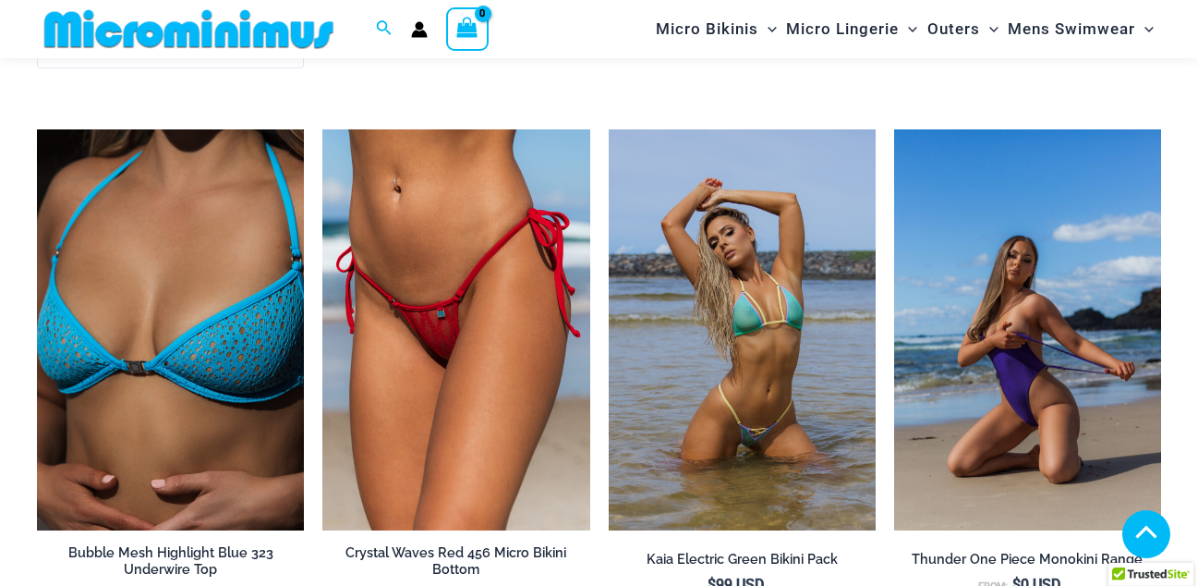
click at [919, 236] on img at bounding box center [1027, 329] width 267 height 401
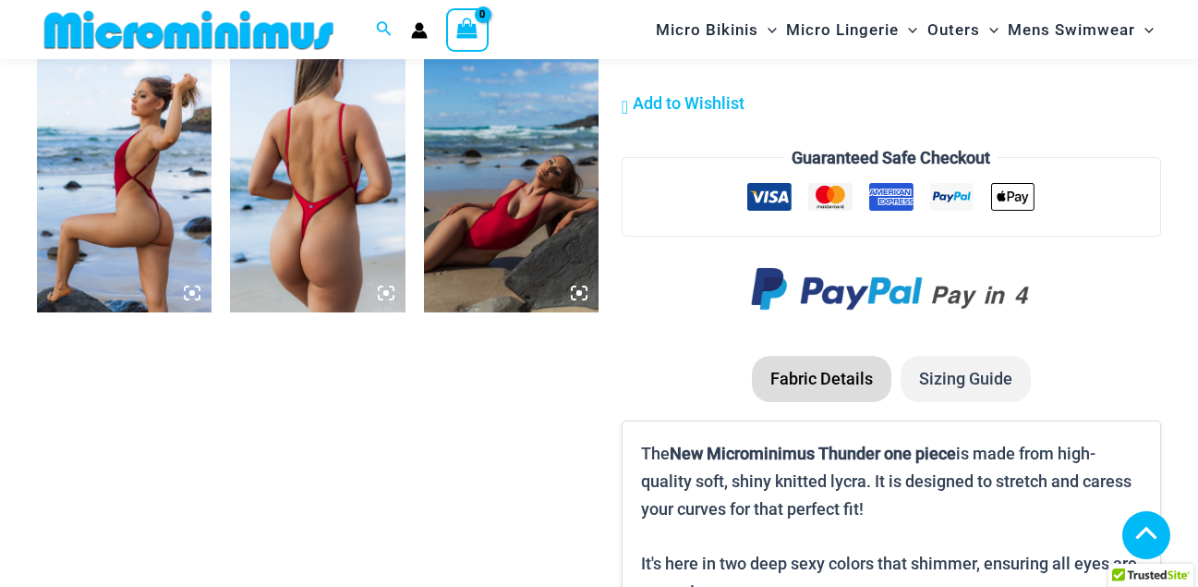
scroll to position [1147, 0]
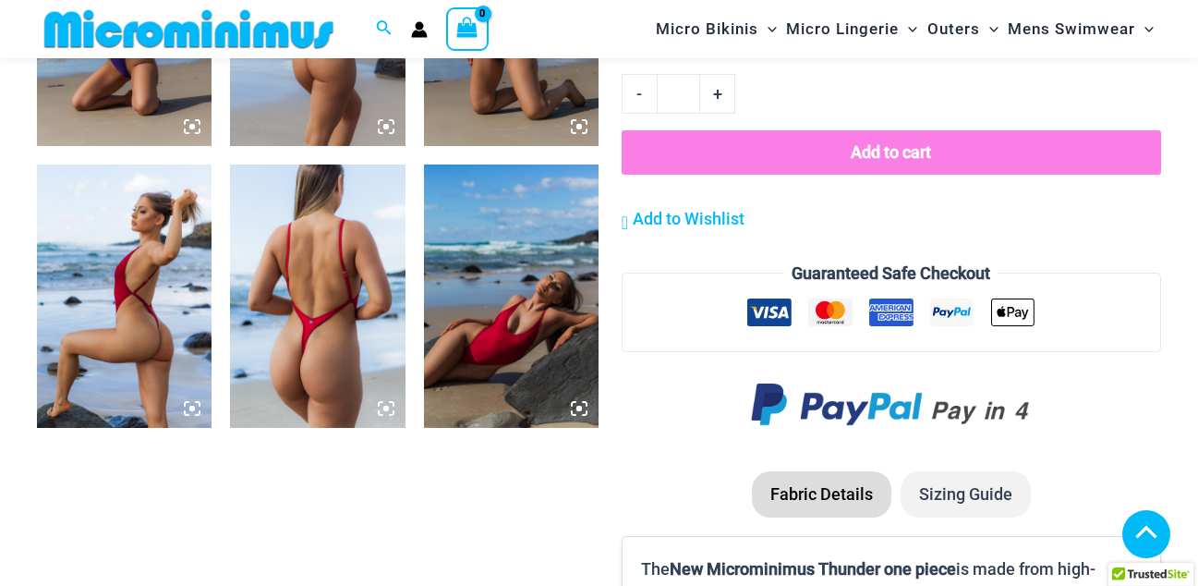
click at [582, 410] on icon at bounding box center [579, 408] width 17 height 17
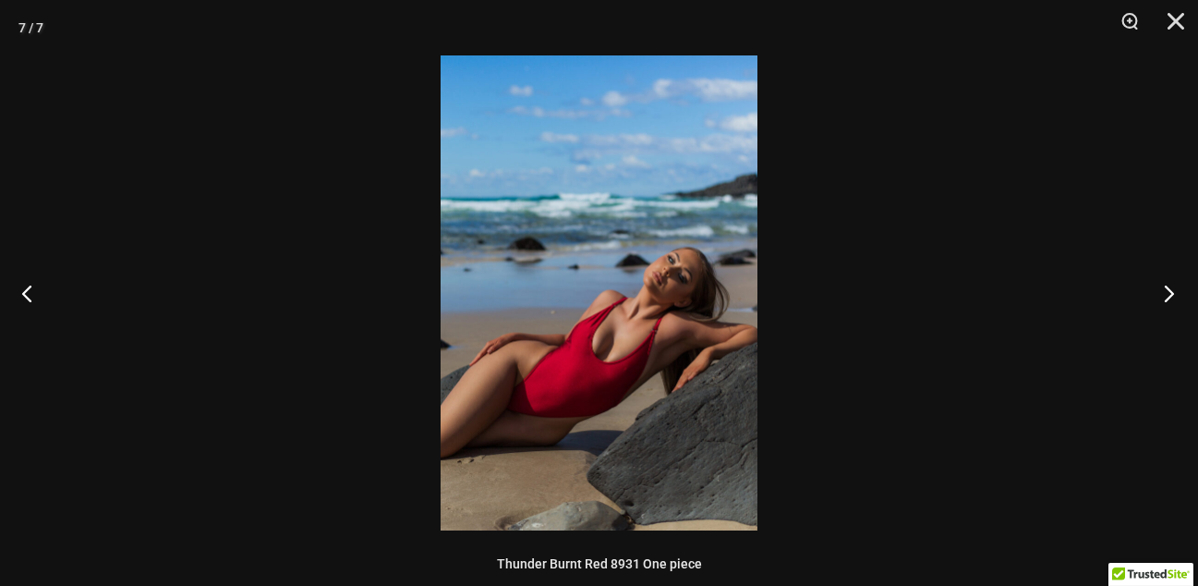
click at [1162, 291] on button "Next" at bounding box center [1163, 293] width 69 height 92
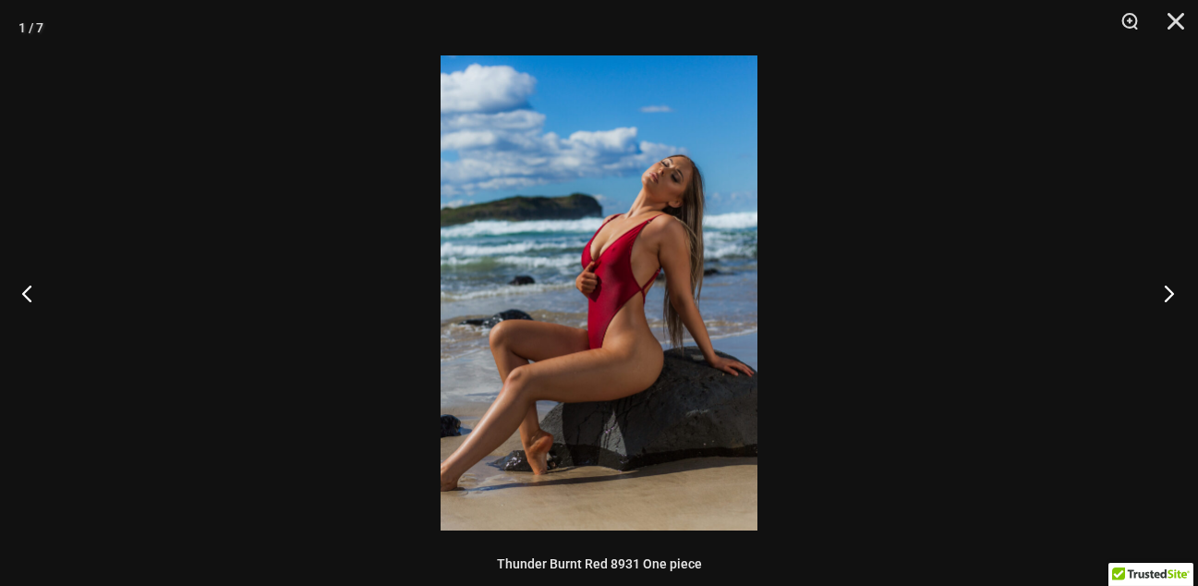
click at [1162, 291] on button "Next" at bounding box center [1163, 293] width 69 height 92
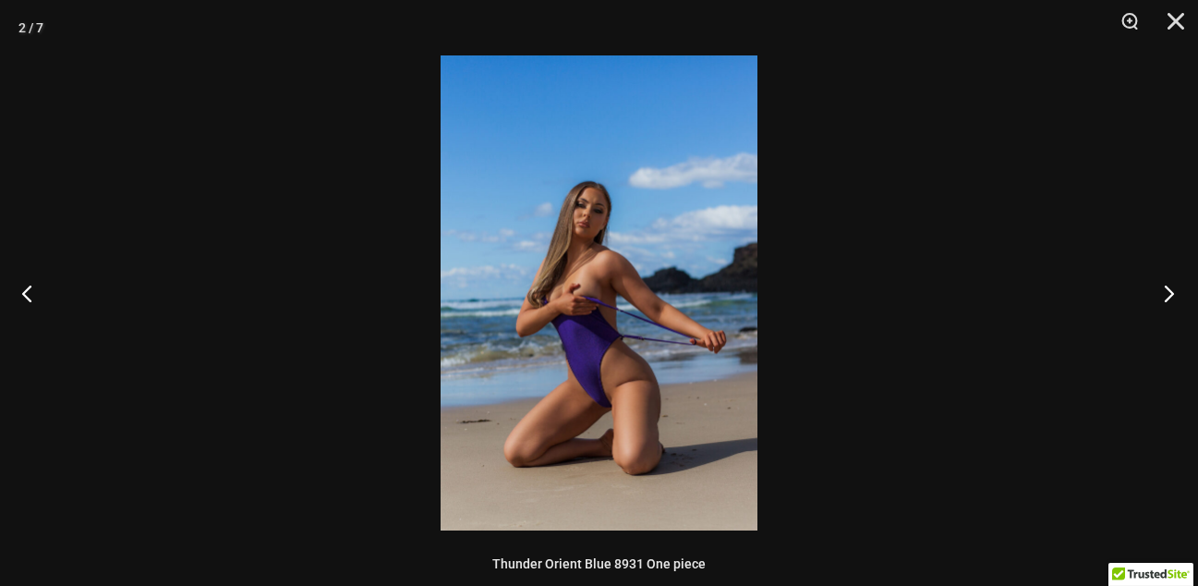
click at [1162, 291] on button "Next" at bounding box center [1163, 293] width 69 height 92
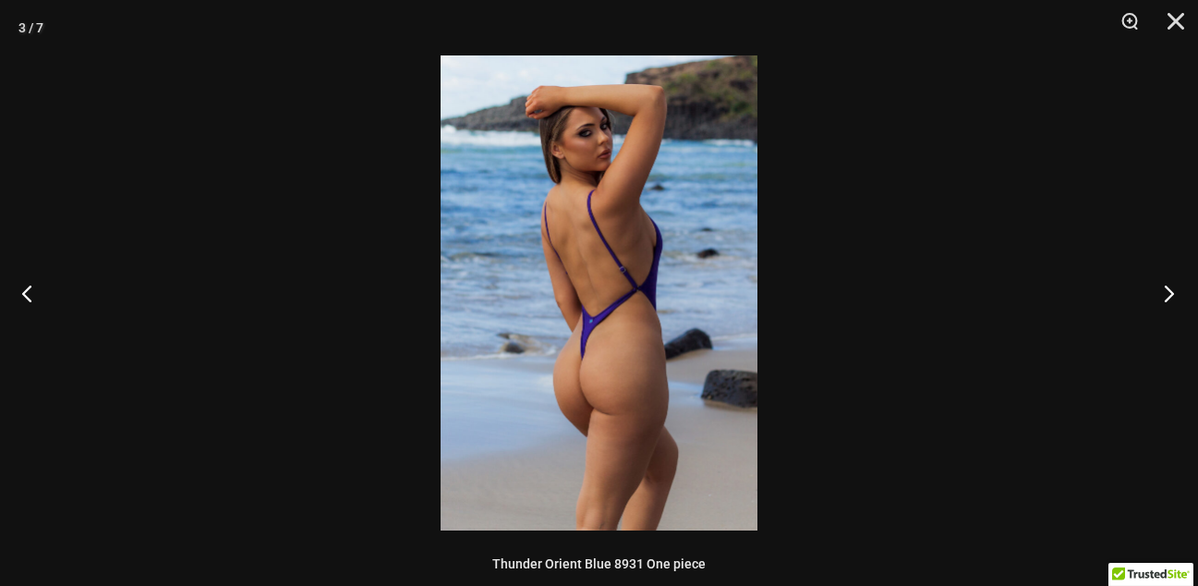
click at [1162, 291] on button "Next" at bounding box center [1163, 293] width 69 height 92
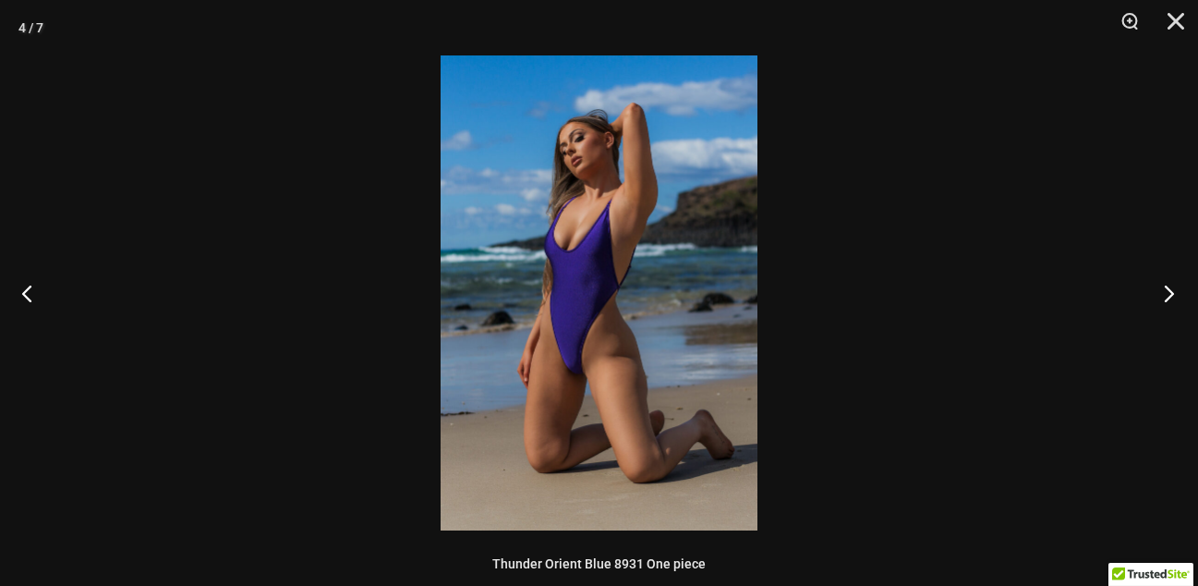
click at [1162, 291] on button "Next" at bounding box center [1163, 293] width 69 height 92
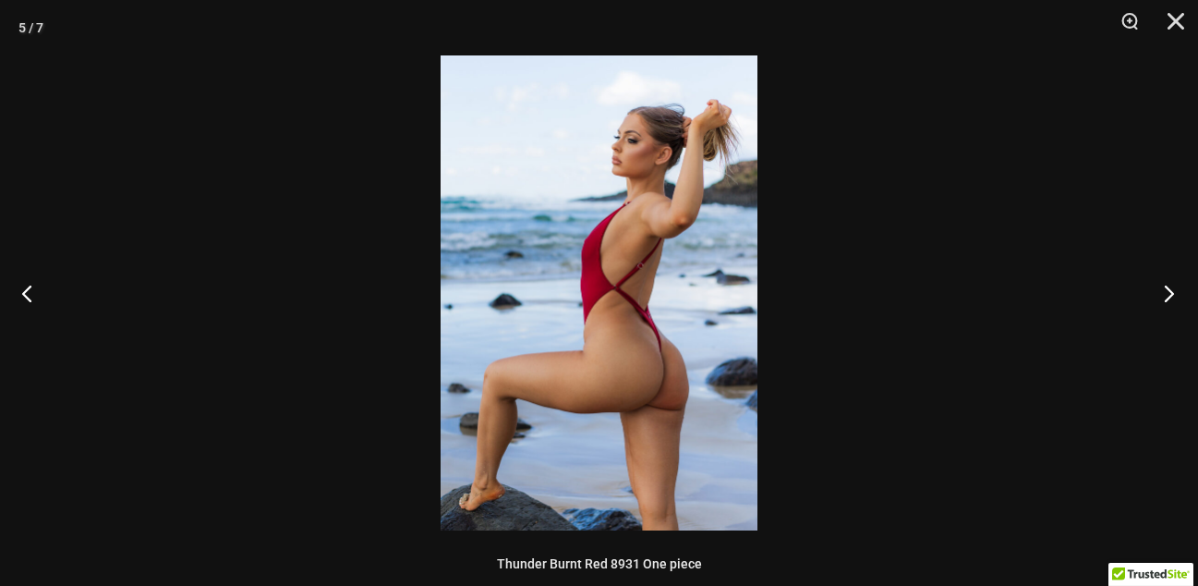
click at [1162, 291] on button "Next" at bounding box center [1163, 293] width 69 height 92
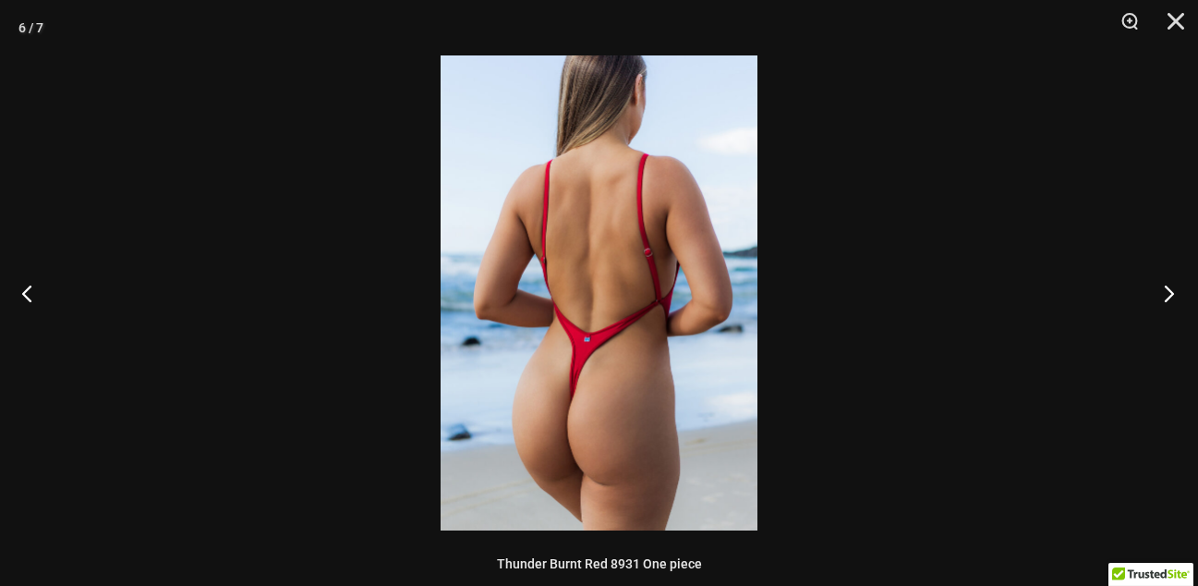
click at [1162, 291] on button "Next" at bounding box center [1163, 293] width 69 height 92
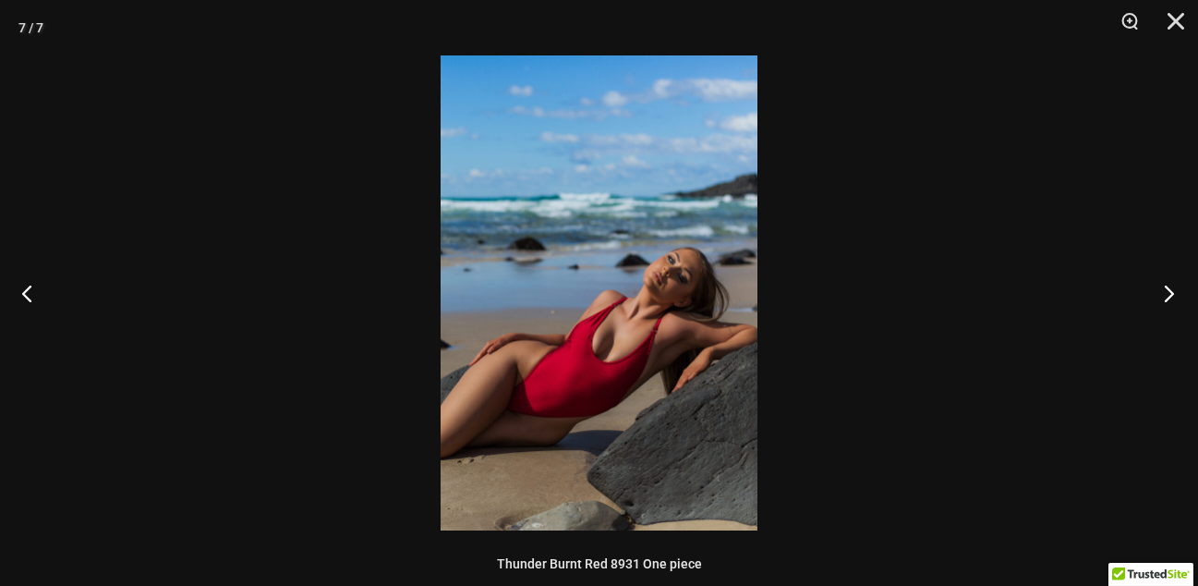
click at [1162, 291] on button "Next" at bounding box center [1163, 293] width 69 height 92
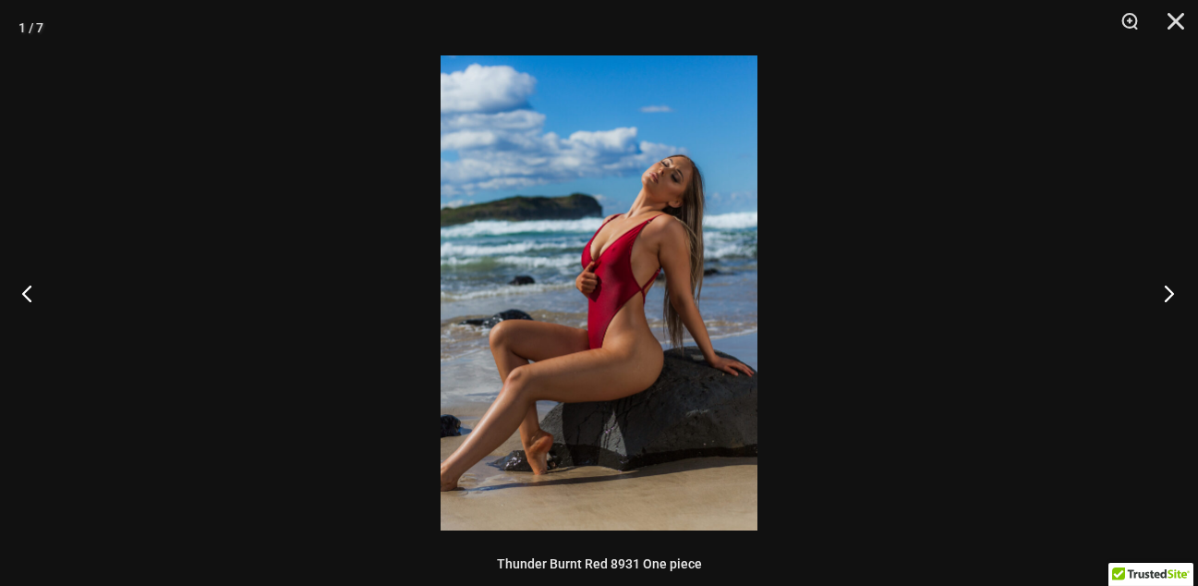
click at [1162, 291] on button "Next" at bounding box center [1163, 293] width 69 height 92
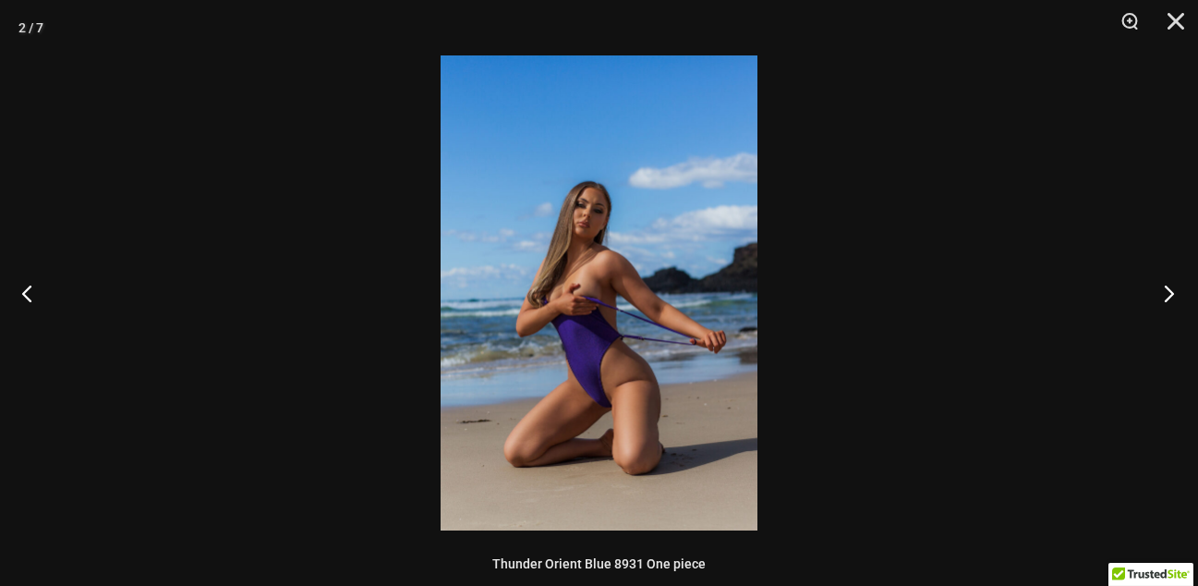
click at [1162, 291] on button "Next" at bounding box center [1163, 293] width 69 height 92
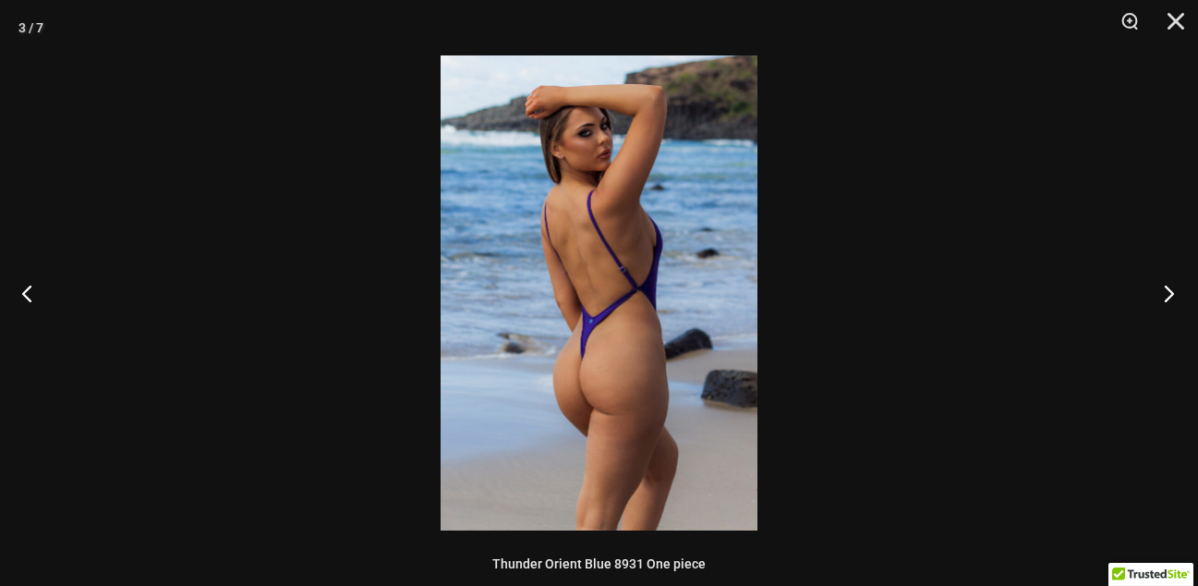
click at [1162, 291] on button "Next" at bounding box center [1163, 293] width 69 height 92
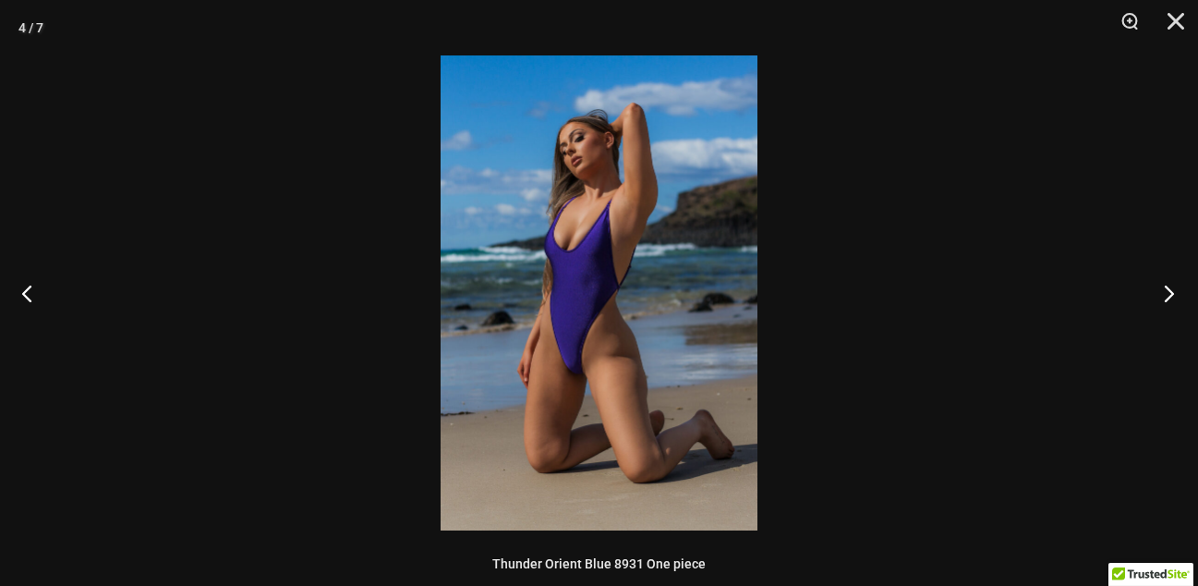
click at [1162, 291] on button "Next" at bounding box center [1163, 293] width 69 height 92
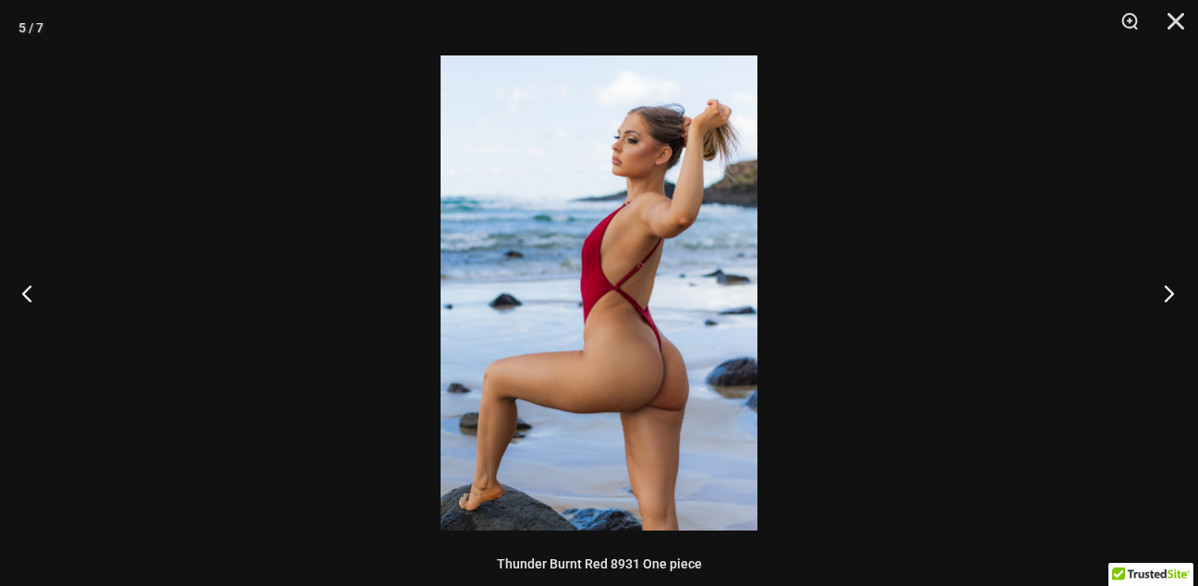
click at [1162, 291] on button "Next" at bounding box center [1163, 293] width 69 height 92
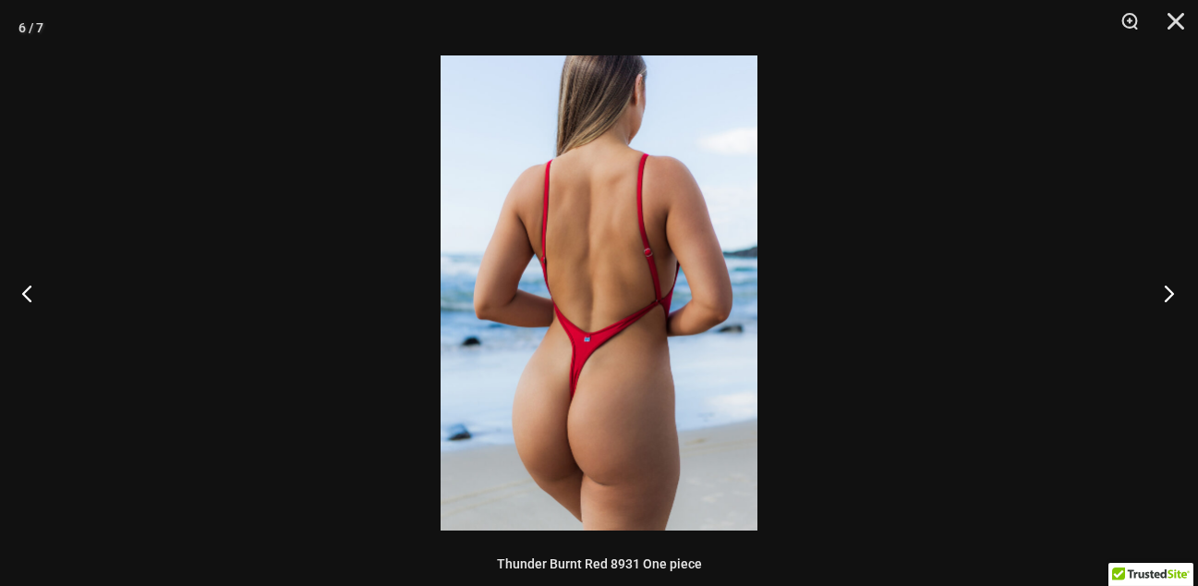
click at [1162, 291] on button "Next" at bounding box center [1163, 293] width 69 height 92
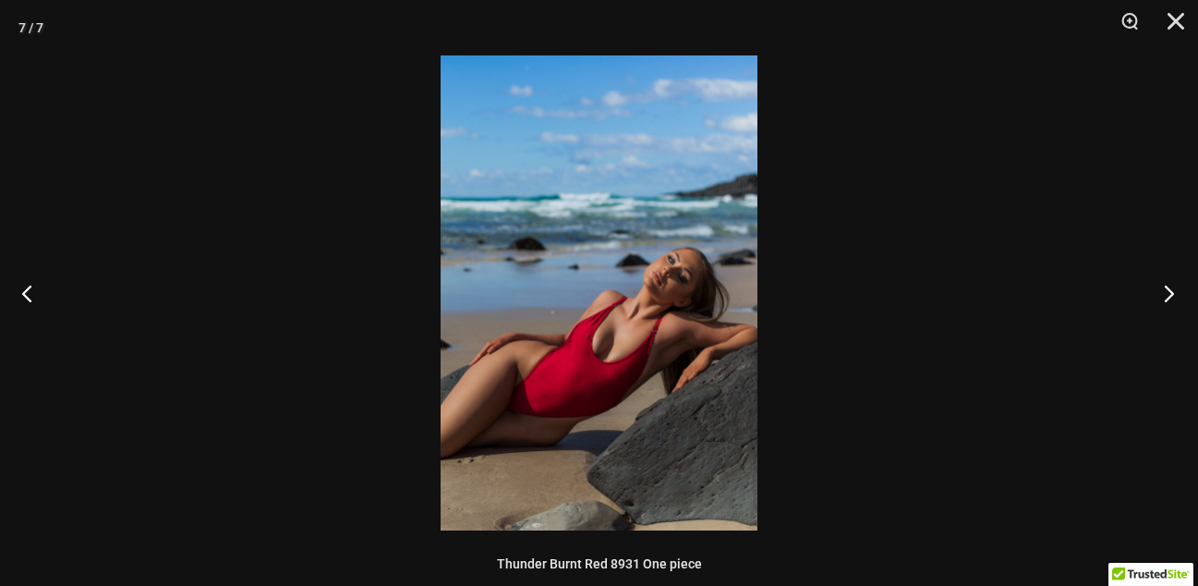
click at [1162, 291] on button "Next" at bounding box center [1163, 293] width 69 height 92
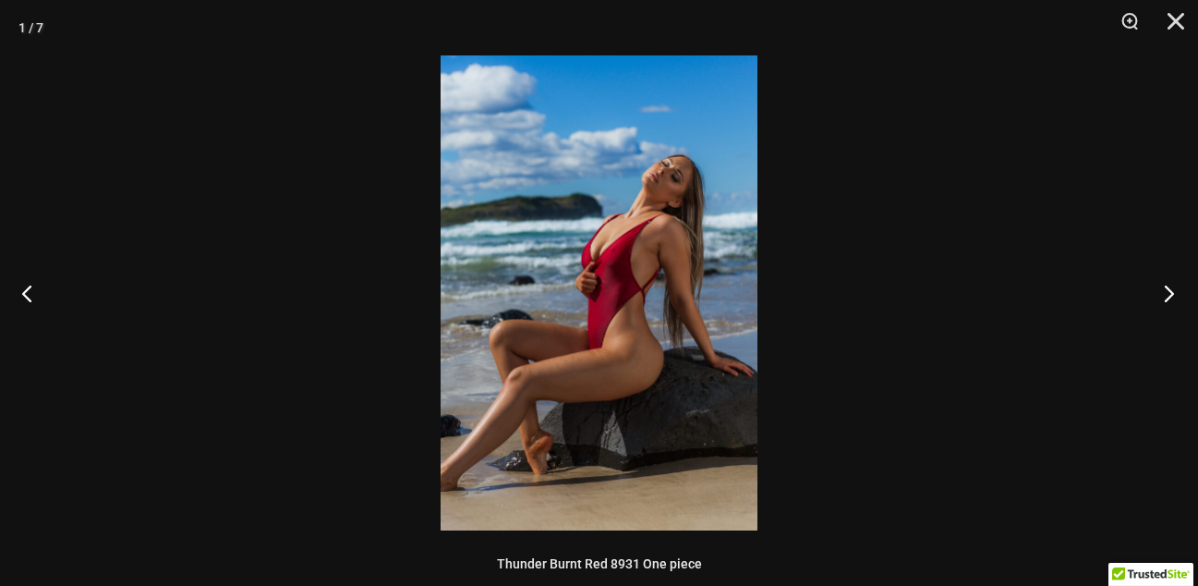
click at [1162, 291] on button "Next" at bounding box center [1163, 293] width 69 height 92
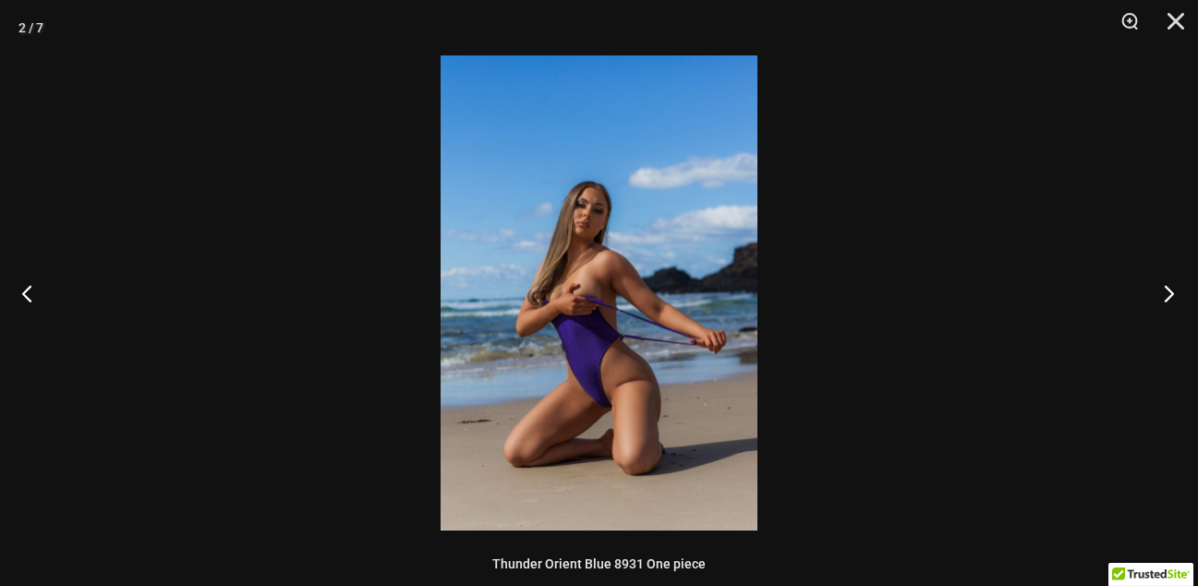
click at [1162, 291] on button "Next" at bounding box center [1163, 293] width 69 height 92
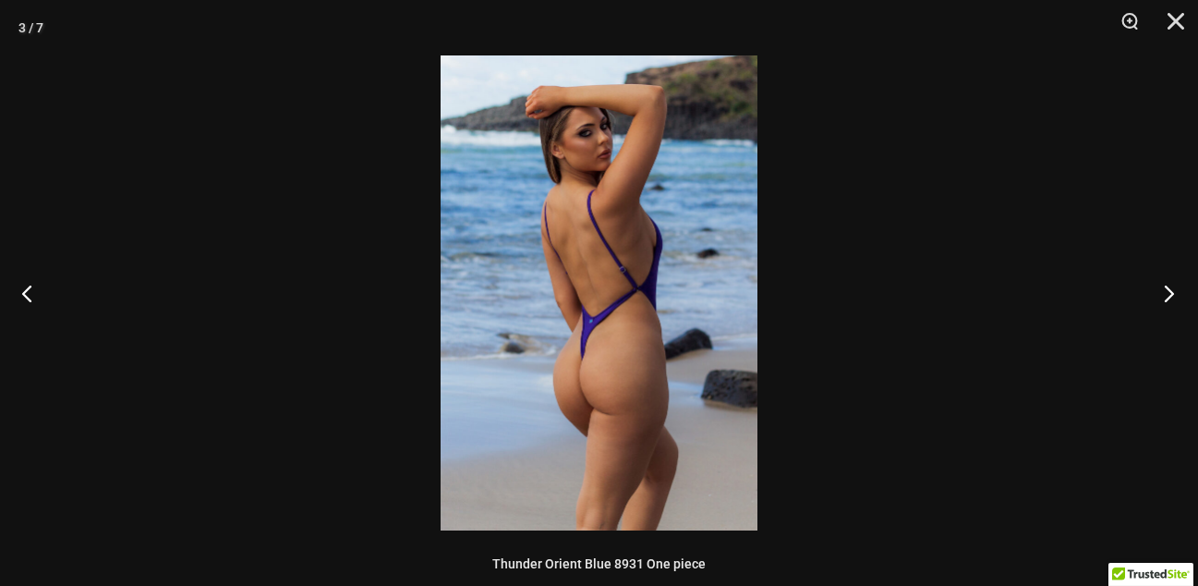
click at [1162, 291] on button "Next" at bounding box center [1163, 293] width 69 height 92
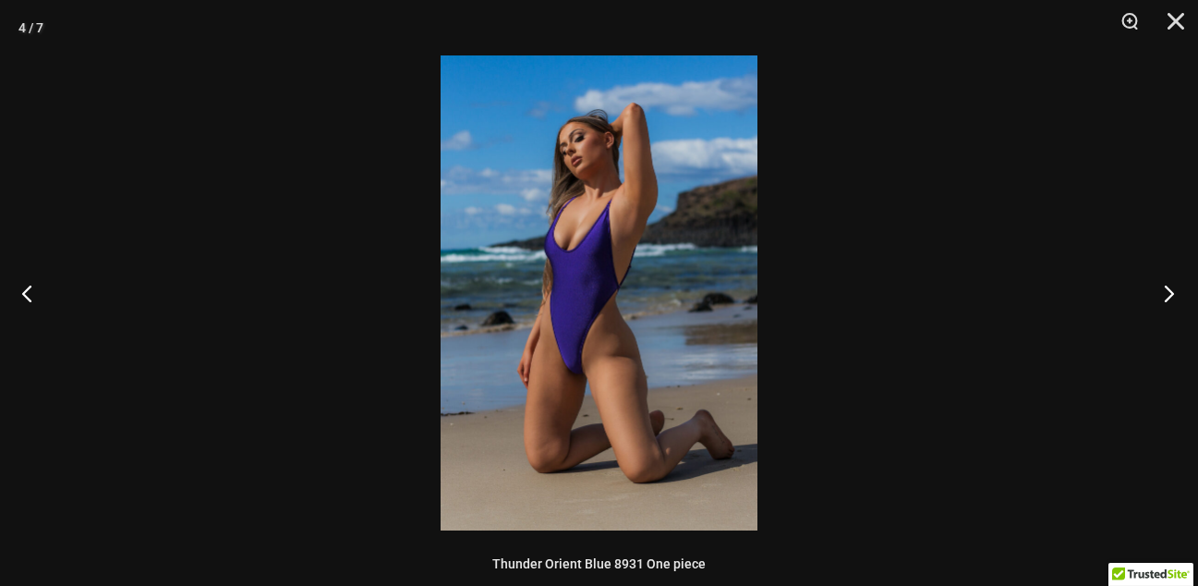
click at [1162, 291] on button "Next" at bounding box center [1163, 293] width 69 height 92
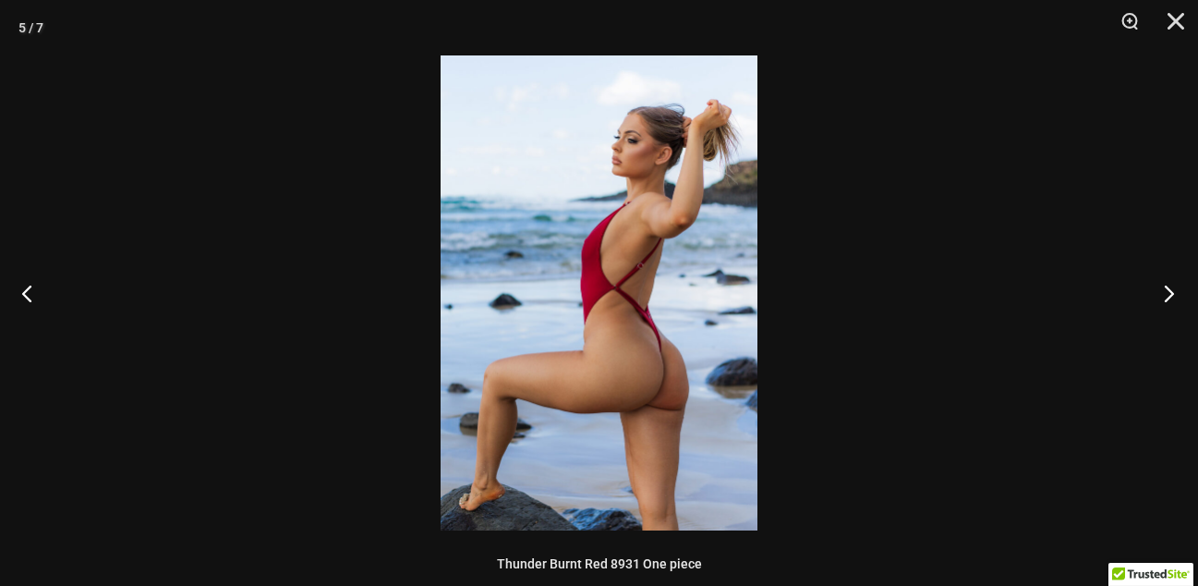
click at [1162, 291] on button "Next" at bounding box center [1163, 293] width 69 height 92
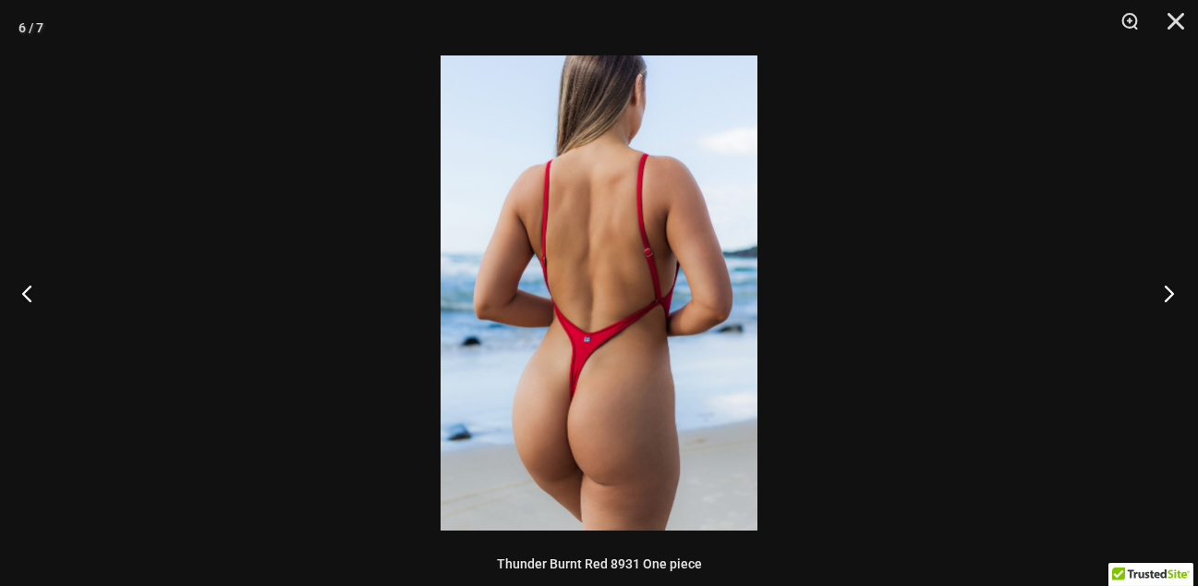
click at [1162, 291] on button "Next" at bounding box center [1163, 293] width 69 height 92
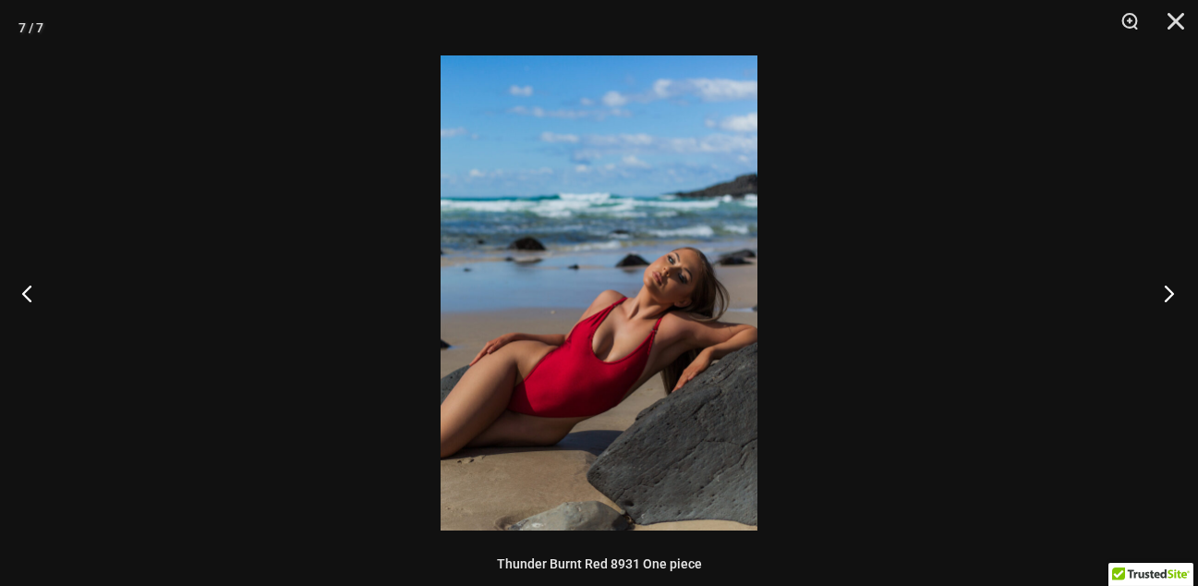
click at [1162, 291] on button "Next" at bounding box center [1163, 293] width 69 height 92
